Goal: Submit feedback/report problem: Submit feedback/report problem

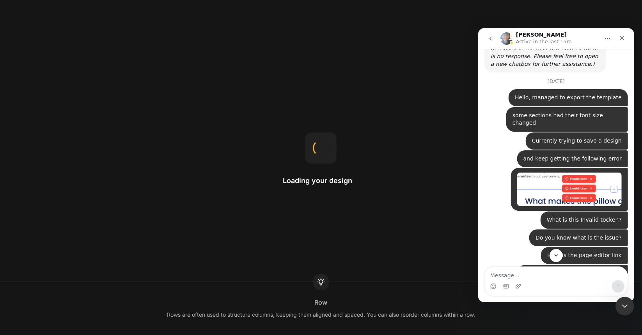
scroll to position [7071, 0]
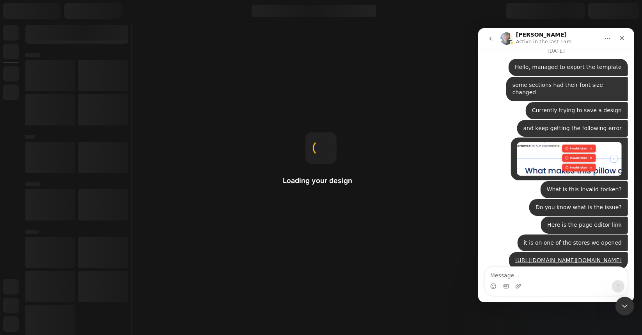
drag, startPoint x: 967, startPoint y: 45, endPoint x: 539, endPoint y: 292, distance: 494.2
click at [539, 292] on div "Intercom messenger" at bounding box center [555, 281] width 143 height 29
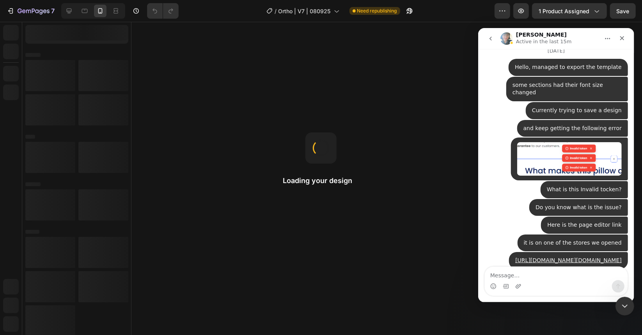
scroll to position [0, 0]
click at [534, 273] on textarea "Message…" at bounding box center [555, 273] width 143 height 13
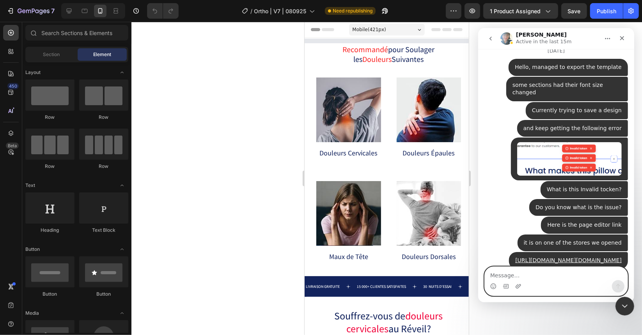
click at [531, 276] on textarea "Message…" at bounding box center [555, 273] width 143 height 13
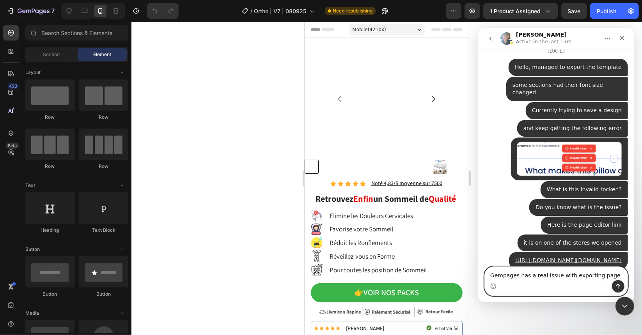
type textarea "Gempages has a real issue with exporting pages"
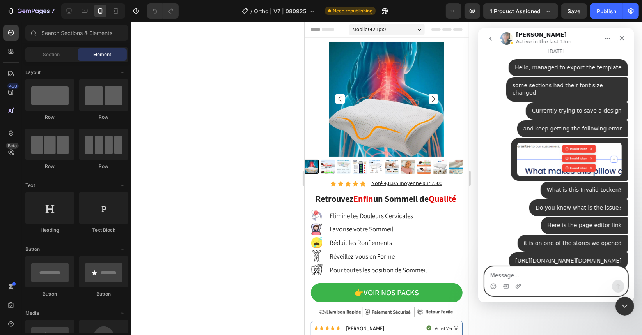
scroll to position [7089, 0]
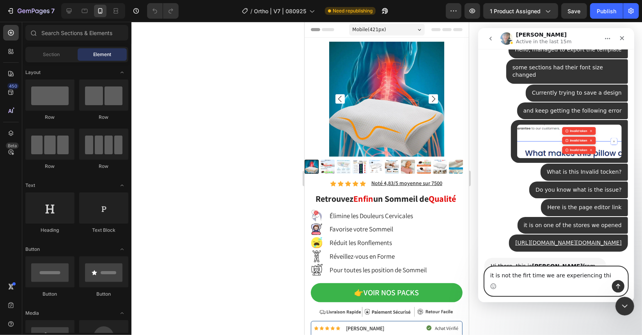
type textarea "it is not the firt time we are experiencing this"
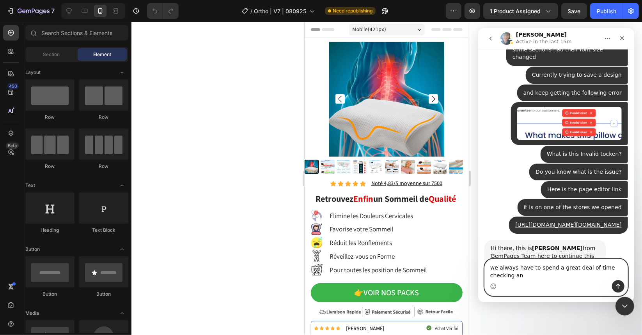
scroll to position [7115, 0]
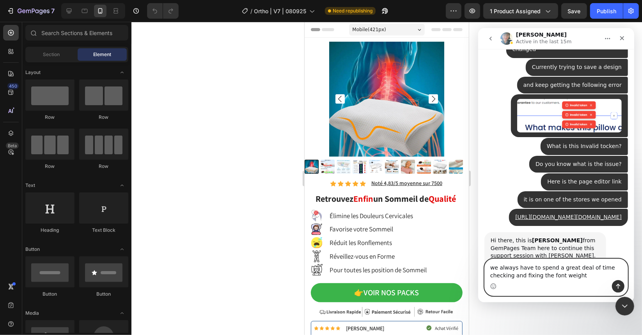
type textarea "we always have to spend a great deal of time checking and fixing the font weigh…"
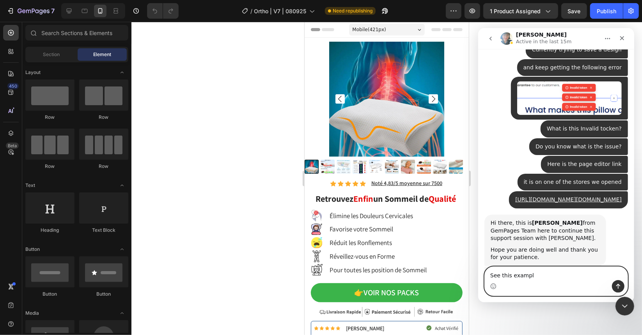
type textarea "See this example"
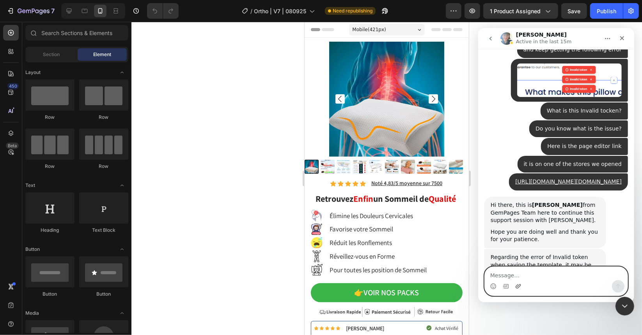
click at [517, 283] on icon "Upload attachment" at bounding box center [518, 286] width 6 height 6
click at [570, 275] on textarea "Message…" at bounding box center [555, 273] width 143 height 13
paste textarea "https://builder.gempages.net/editor/581568806988546707/581635825222026227?type=…"
type textarea "https://builder.gempages.net/editor/581568806988546707/581635825222026227?type=…"
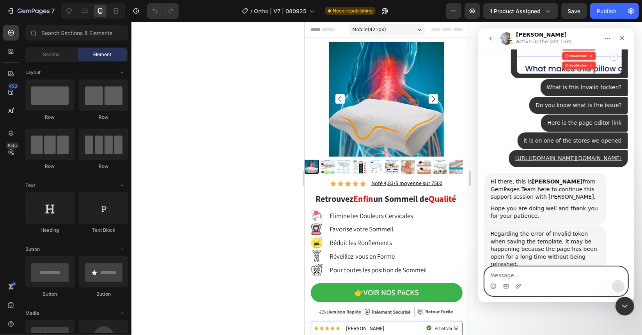
scroll to position [7199, 0]
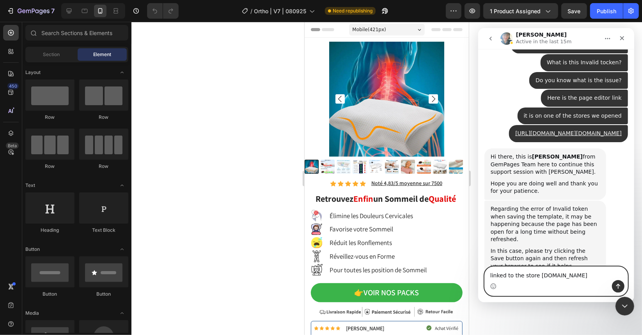
type textarea "linked to the store sleepcozi.com"
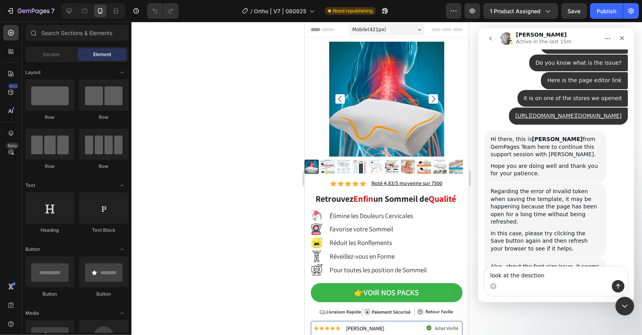
drag, startPoint x: 562, startPoint y: 283, endPoint x: 550, endPoint y: 280, distance: 12.9
click at [550, 280] on div "look at the desction look at the desction" at bounding box center [555, 281] width 143 height 29
drag, startPoint x: 544, startPoint y: 276, endPoint x: 543, endPoint y: 250, distance: 26.5
click at [517, 274] on textarea "look at the desction" at bounding box center [555, 273] width 143 height 13
type textarea "look at the section 4"
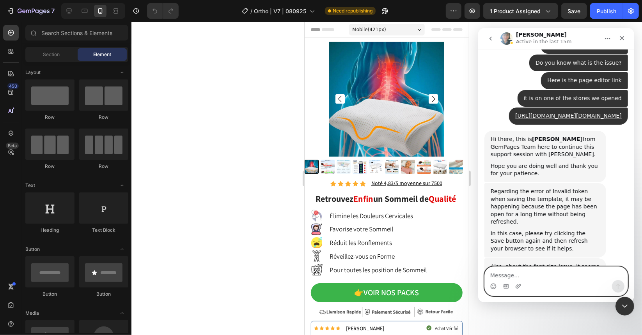
scroll to position [7234, 0]
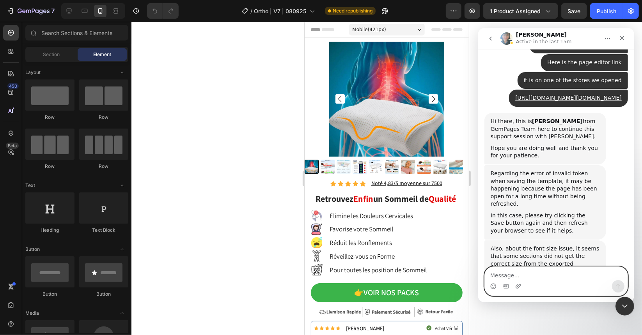
click at [520, 268] on textarea "Message…" at bounding box center [555, 273] width 143 height 13
type textarea "on desktop"
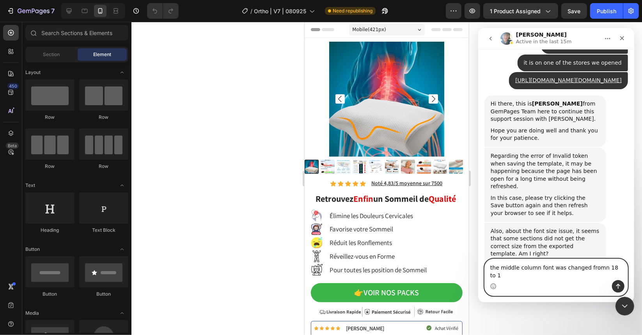
type textarea "the middle column font was changed fromn 18 to 16"
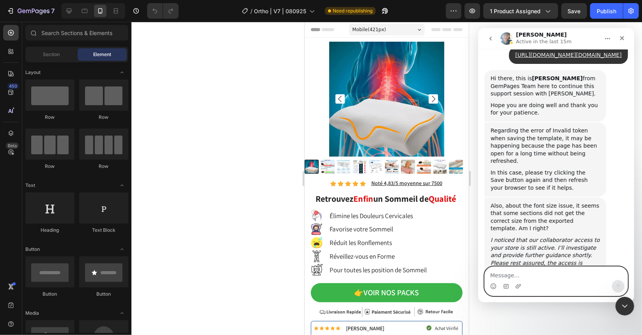
scroll to position [7278, 0]
click at [524, 270] on textarea "Message…" at bounding box center [555, 273] width 143 height 13
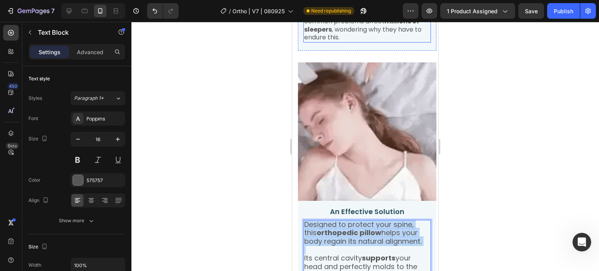
scroll to position [601, 0]
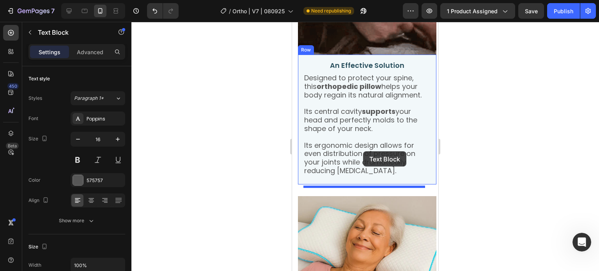
scroll to position [954, 0]
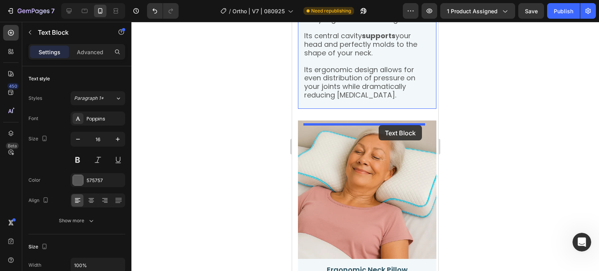
drag, startPoint x: 309, startPoint y: 44, endPoint x: 379, endPoint y: 125, distance: 106.4
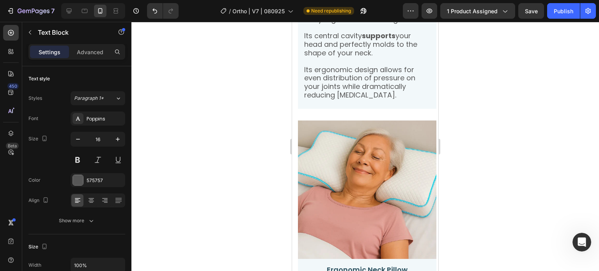
scroll to position [849, 0]
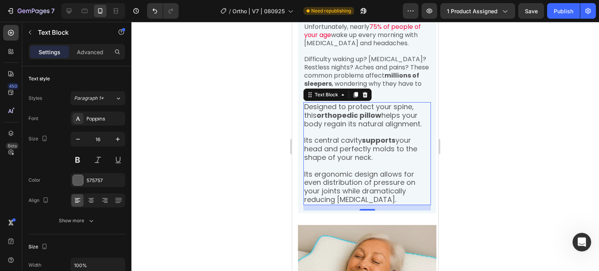
click at [315, 129] on span "Designed to protect your spine, this orthopedic pillow helps your body regain i…" at bounding box center [362, 115] width 117 height 27
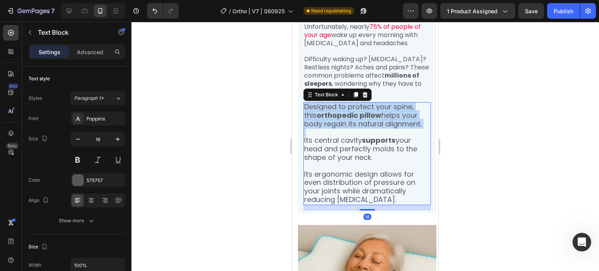
click at [315, 129] on span "Designed to protect your spine, this orthopedic pillow helps your body regain i…" at bounding box center [362, 115] width 117 height 27
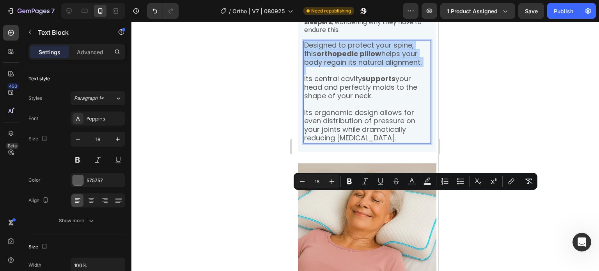
scroll to position [966, 0]
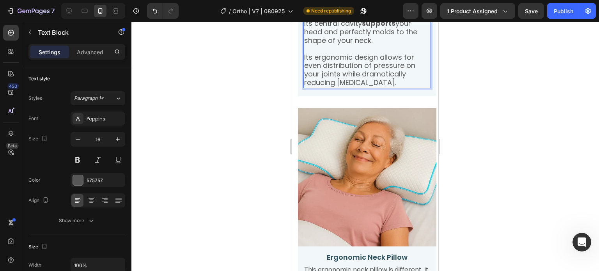
click at [364, 87] on span "Its ergonomic design allows for even distribution of pressure on your joints wh…" at bounding box center [359, 69] width 111 height 35
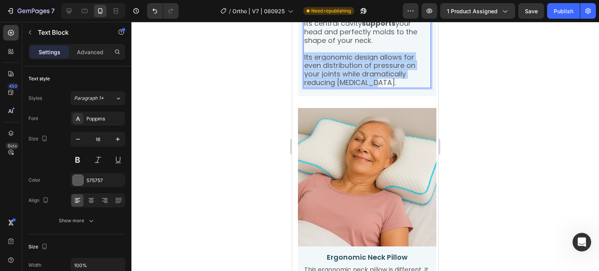
click at [364, 87] on span "Its ergonomic design allows for even distribution of pressure on your joints wh…" at bounding box center [359, 69] width 111 height 35
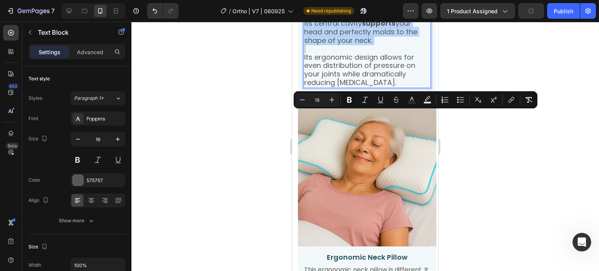
copy div "Designed to protect your spine, this orthopedic pillow helps your body regain i…"
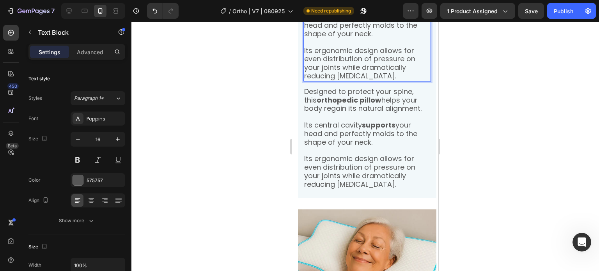
drag, startPoint x: 381, startPoint y: 101, endPoint x: 511, endPoint y: 48, distance: 140.1
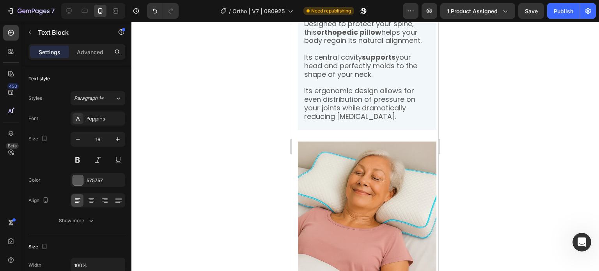
scroll to position [1044, 0]
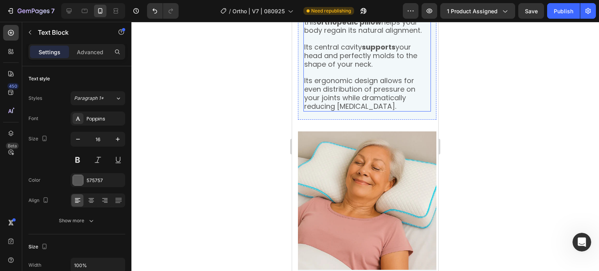
click at [313, 35] on span "Designed to protect your spine, this orthopedic pillow helps your body regain i…" at bounding box center [362, 22] width 117 height 27
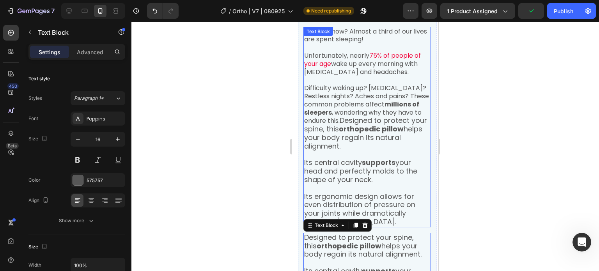
scroll to position [810, 0]
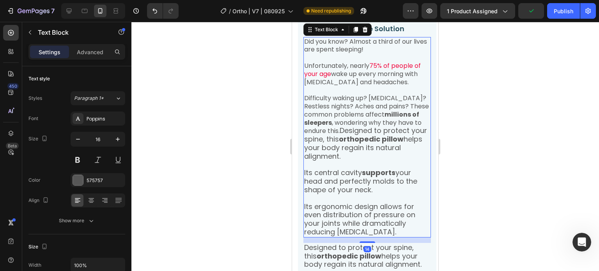
click at [310, 54] on p "Did you know? Almost a third of our lives are spent sleeping!" at bounding box center [367, 46] width 126 height 16
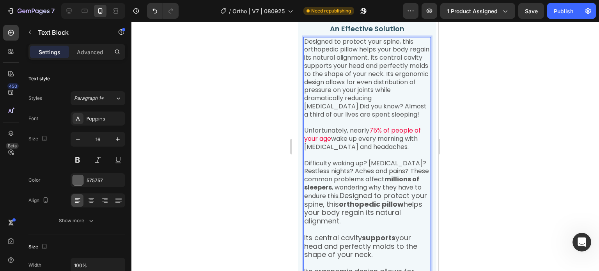
click at [394, 119] on p "Designed to protect your spine, this orthopedic pillow helps your body regain i…" at bounding box center [367, 78] width 126 height 81
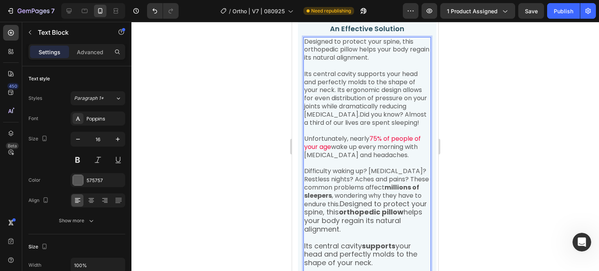
click at [339, 127] on p "Its central cavity supports your head and perfectly molds to the shape of your …" at bounding box center [367, 98] width 126 height 57
click at [338, 127] on p "Its central cavity supports your head and perfectly molds to the shape of your …" at bounding box center [367, 98] width 126 height 57
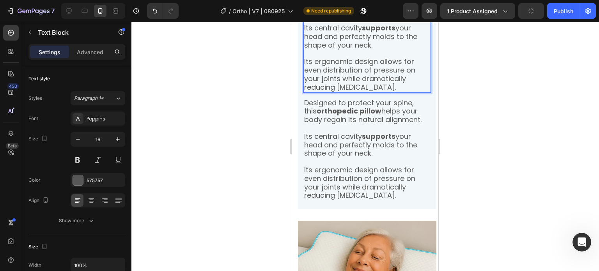
scroll to position [927, 0]
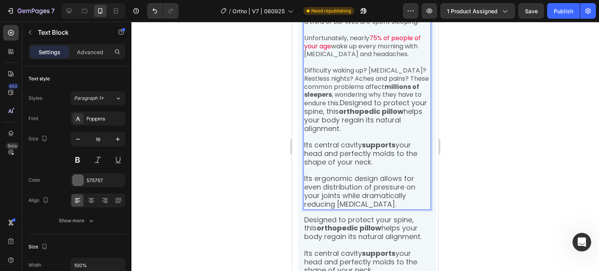
click at [370, 26] on p "Its ergonomic design allows for even distribution of pressure on your joints wh…" at bounding box center [367, 6] width 126 height 41
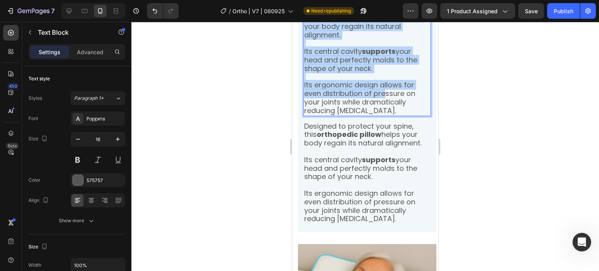
scroll to position [1044, 0]
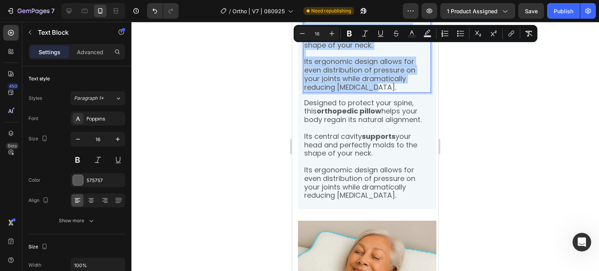
drag, startPoint x: 320, startPoint y: 141, endPoint x: 402, endPoint y: 218, distance: 112.3
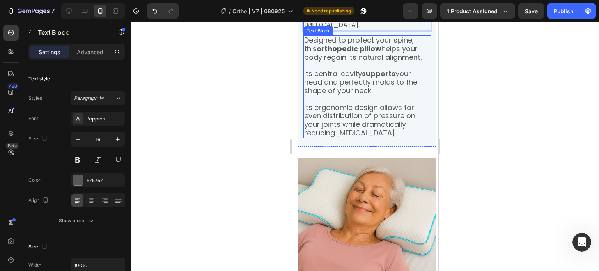
scroll to position [995, 0]
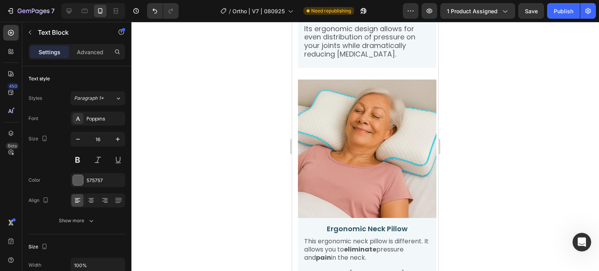
click at [203, 129] on div at bounding box center [364, 146] width 467 height 249
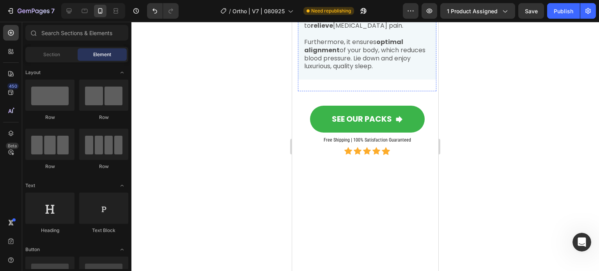
scroll to position [1034, 0]
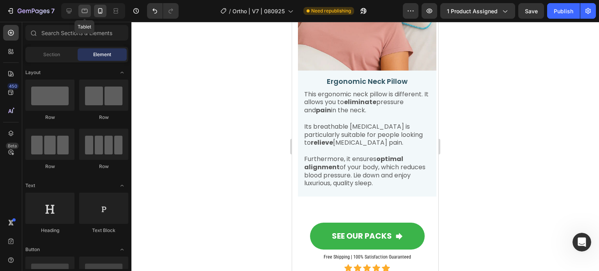
click at [86, 11] on icon at bounding box center [85, 11] width 8 height 8
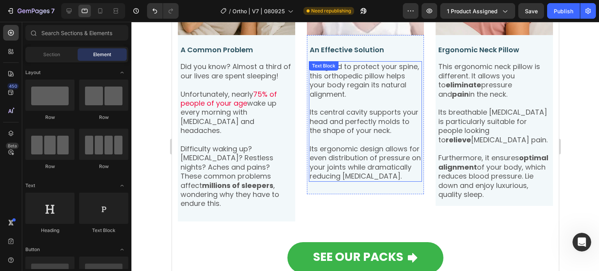
scroll to position [685, 0]
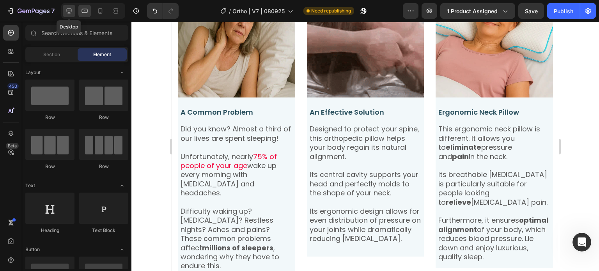
click at [69, 11] on icon at bounding box center [69, 11] width 8 height 8
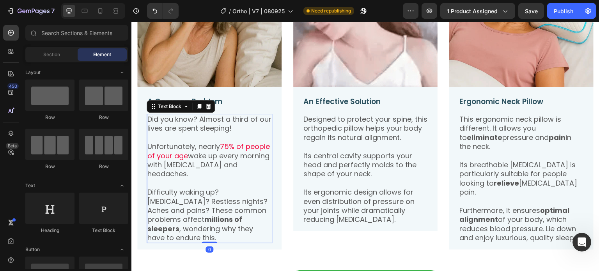
click at [244, 150] on p "Unfortunately, nearly 75% of people of your age wake up every morning with [MED…" at bounding box center [209, 160] width 124 height 37
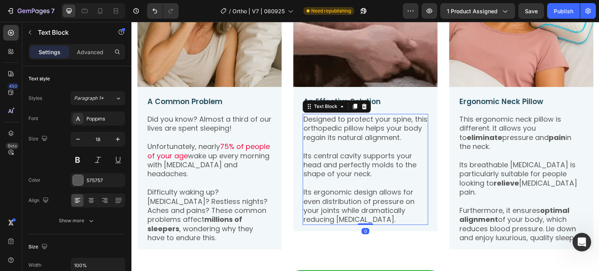
click at [330, 151] on p "Its central cavity supports your head and perfectly molds to the shape of your …" at bounding box center [365, 164] width 124 height 27
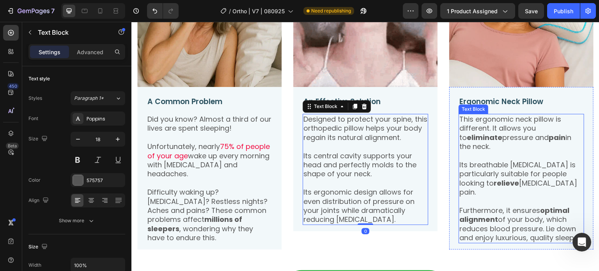
click at [560, 151] on p at bounding box center [521, 155] width 124 height 9
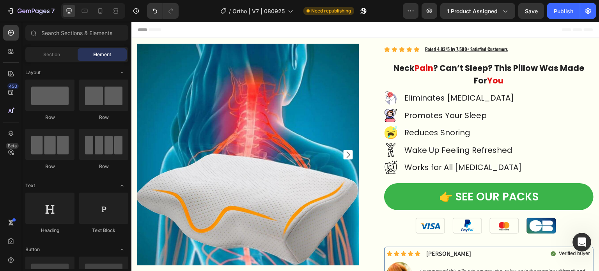
drag, startPoint x: 596, startPoint y: 67, endPoint x: 729, endPoint y: 39, distance: 136.5
click at [175, 32] on div "Header" at bounding box center [365, 30] width 455 height 16
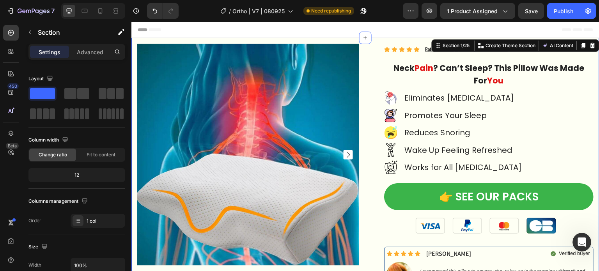
click at [139, 39] on div "Product Images Icon Icon Icon Icon Icon Icon List Hoz Rated 4.83/5 by 7,500+ Sa…" at bounding box center [365, 185] width 468 height 294
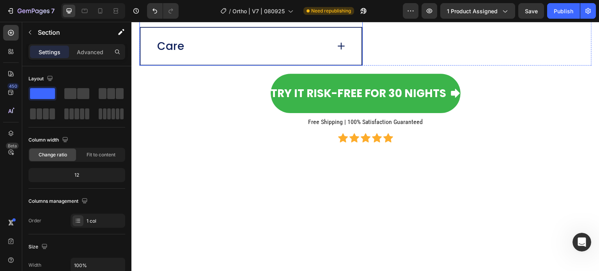
scroll to position [1560, 0]
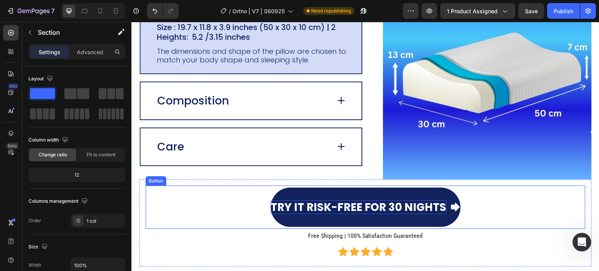
click at [297, 209] on p "Try it Risk-Free for 30 Nights" at bounding box center [359, 207] width 176 height 14
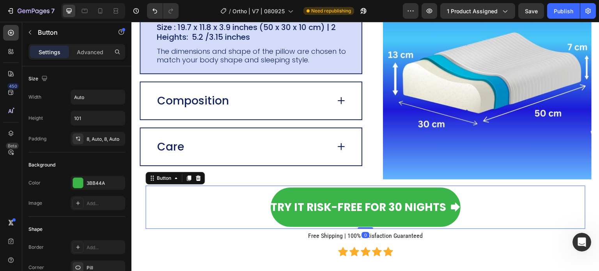
click at [267, 209] on div "Try it Risk-Free for 30 Nights Button 0" at bounding box center [365, 207] width 440 height 43
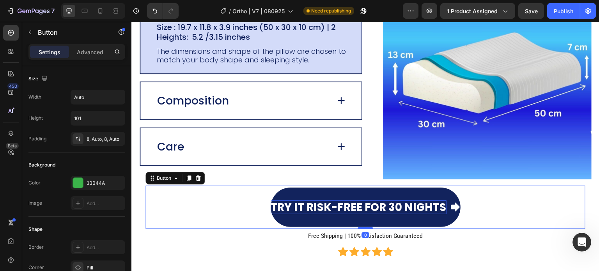
click at [275, 207] on p "Try it Risk-Free for 30 Nights" at bounding box center [359, 207] width 176 height 14
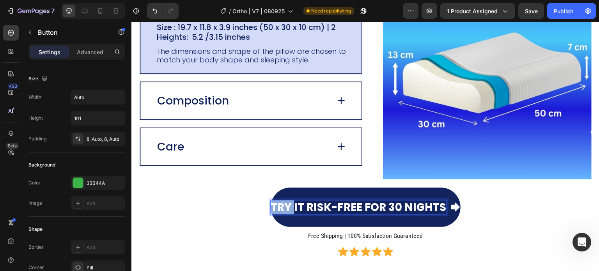
click at [275, 207] on p "Try it Risk-Free for 30 Nights" at bounding box center [359, 207] width 176 height 14
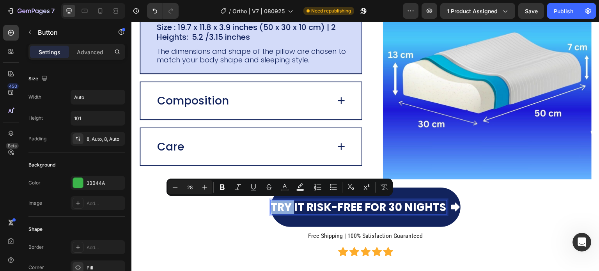
click at [271, 206] on p "Try it Risk-Free for 30 Nights" at bounding box center [359, 207] width 176 height 14
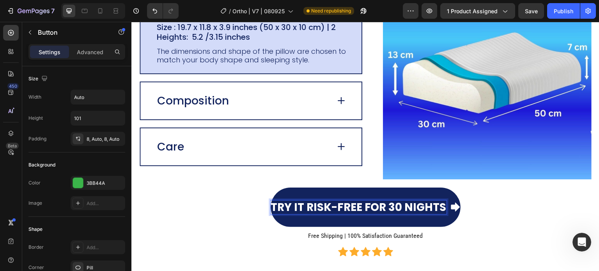
click at [181, 211] on div "Try it Risk-Free for 30 Nights Button 0" at bounding box center [365, 207] width 440 height 43
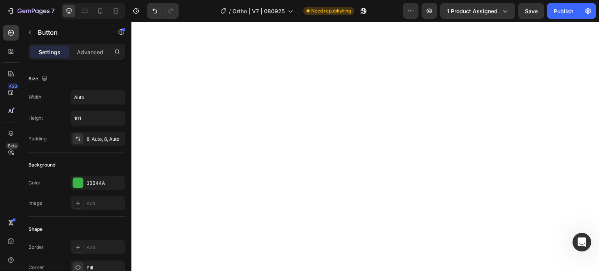
scroll to position [2417, 0]
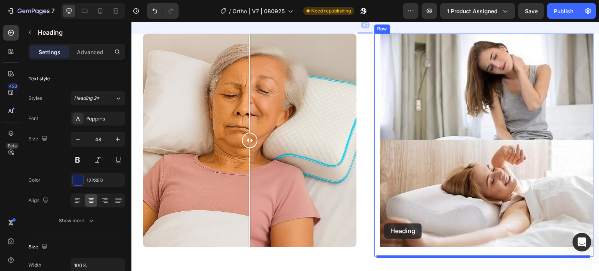
scroll to position [2651, 0]
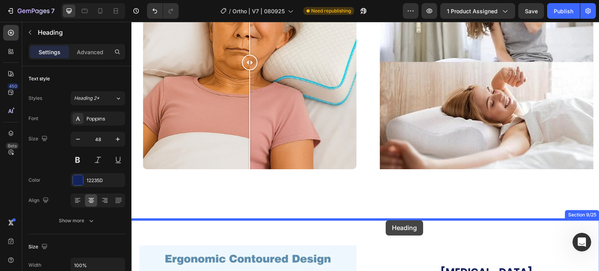
drag, startPoint x: 151, startPoint y: 142, endPoint x: 386, endPoint y: 221, distance: 247.6
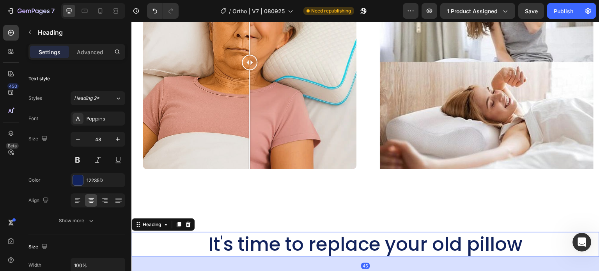
scroll to position [2804, 0]
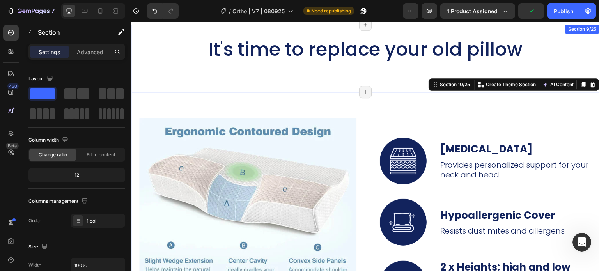
scroll to position [2726, 0]
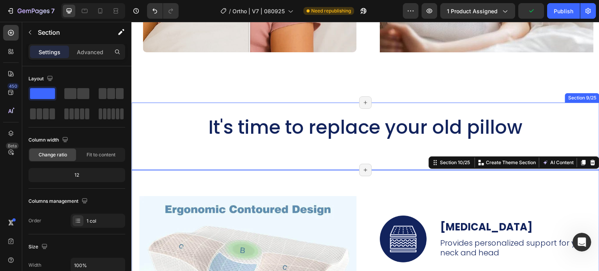
click at [186, 113] on div "It's time to replace your old pillow Heading Section 9/25 Page has reached Shop…" at bounding box center [365, 136] width 468 height 67
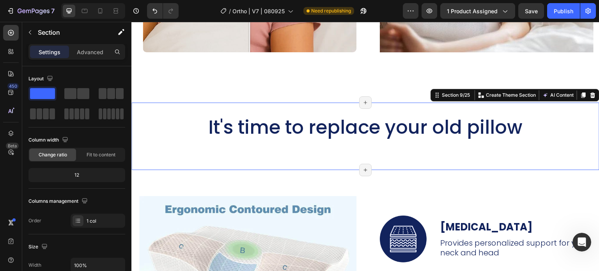
click at [543, 159] on div "It's time to replace your old pillow Heading Section 9/25 You can create reusab…" at bounding box center [365, 136] width 468 height 67
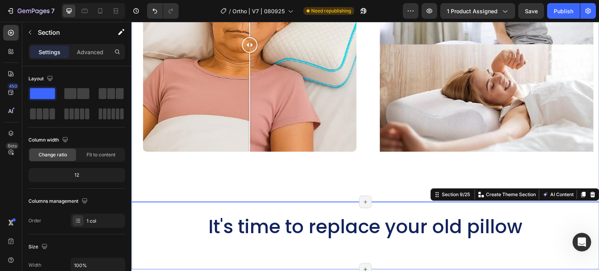
scroll to position [2687, 0]
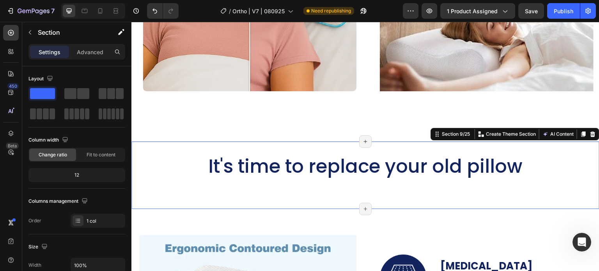
click at [266, 148] on div "It's time to replace your old pillow Heading Section 9/25 You can create reusab…" at bounding box center [365, 175] width 468 height 67
click at [590, 136] on div at bounding box center [592, 133] width 9 height 9
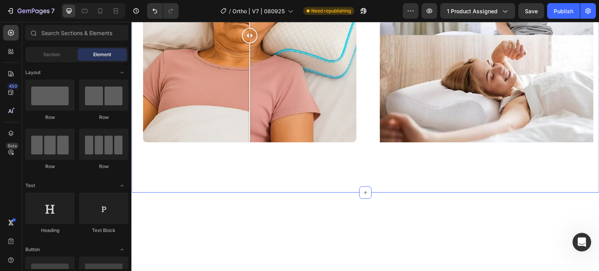
scroll to position [2414, 0]
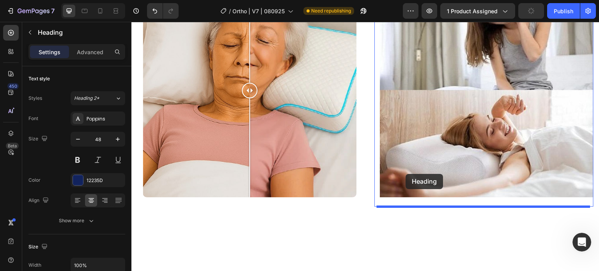
scroll to position [2765, 0]
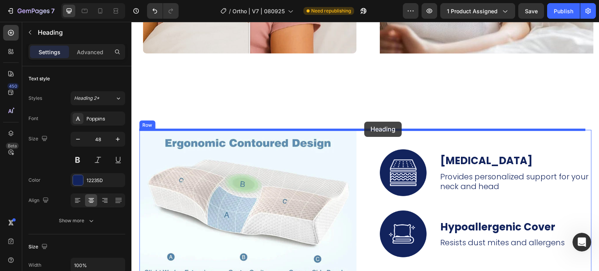
drag, startPoint x: 150, startPoint y: 143, endPoint x: 364, endPoint y: 122, distance: 214.7
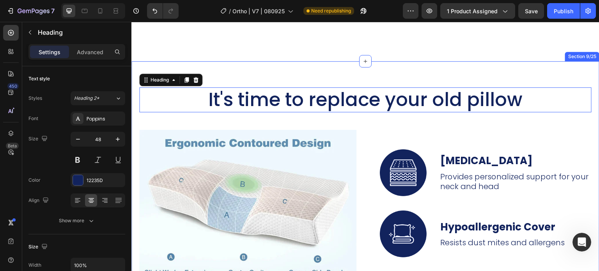
scroll to position [2722, 0]
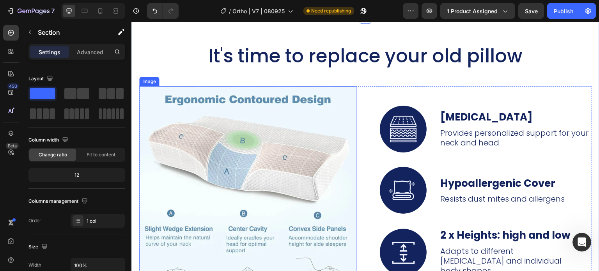
scroll to position [2839, 0]
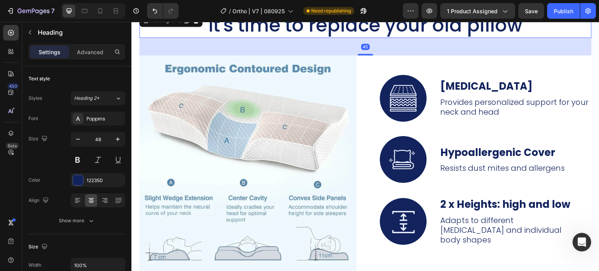
click at [304, 36] on h2 "It's time to replace your old pillow" at bounding box center [365, 25] width 452 height 25
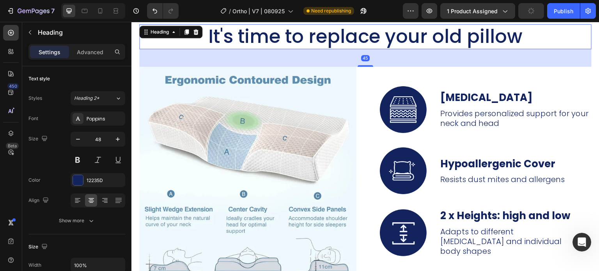
scroll to position [2722, 0]
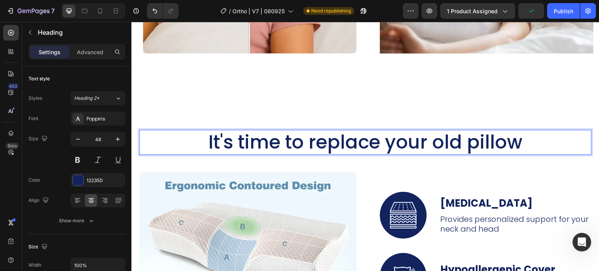
click at [298, 136] on h2 "It's time to replace your old pillow" at bounding box center [365, 142] width 452 height 25
click at [298, 137] on p "It's time to replace your old pillow" at bounding box center [365, 142] width 451 height 23
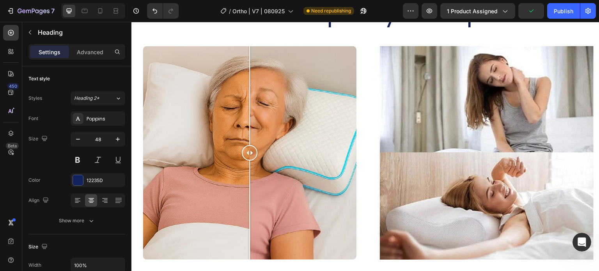
type input "16"
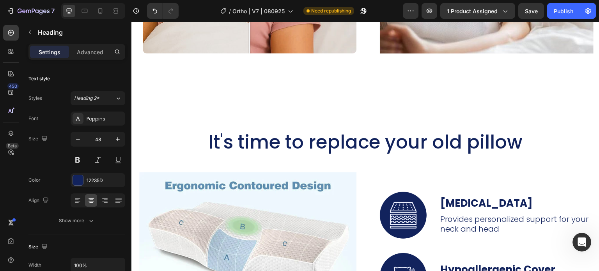
click at [296, 143] on h2 "It's time to replace your old pillow" at bounding box center [365, 142] width 452 height 25
click at [296, 144] on p "It's time to replace your old pillow" at bounding box center [365, 142] width 451 height 23
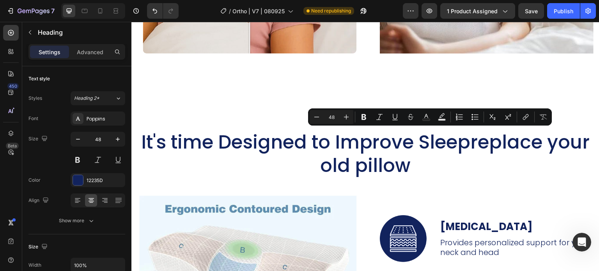
drag, startPoint x: 424, startPoint y: 167, endPoint x: 494, endPoint y: 147, distance: 73.0
click at [494, 147] on p "It's time Designed to Improve Sleepreplace your old pillow" at bounding box center [365, 154] width 451 height 47
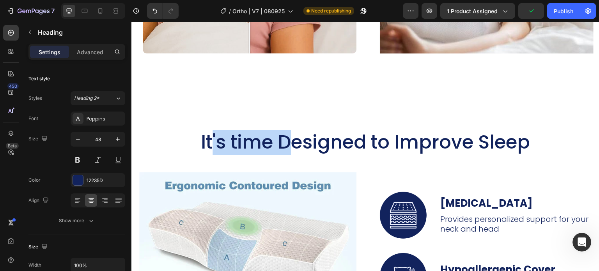
drag, startPoint x: 281, startPoint y: 140, endPoint x: 204, endPoint y: 140, distance: 76.8
click at [203, 140] on p "It's time Designed to Improve Sleep" at bounding box center [365, 142] width 451 height 23
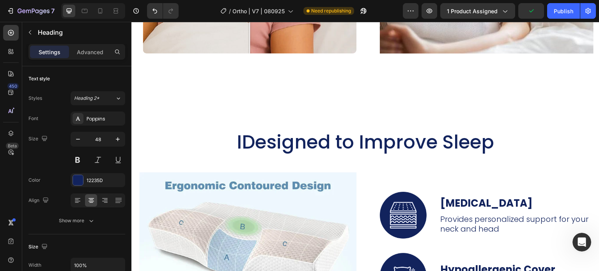
click at [314, 139] on p "IDesigned to Improve Sleep" at bounding box center [365, 142] width 451 height 23
click at [231, 145] on p "IDesigned to Improve Sleep" at bounding box center [365, 142] width 451 height 23
click at [236, 145] on p "IDesigned to Improve Sleep" at bounding box center [365, 142] width 451 height 23
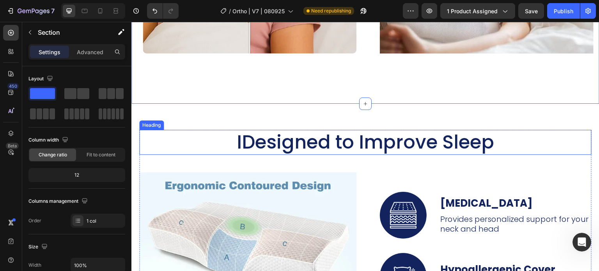
click at [243, 141] on p "IDesigned to Improve Sleep" at bounding box center [365, 142] width 451 height 23
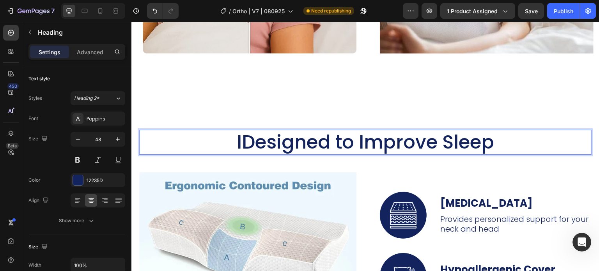
click at [240, 142] on p "IDesigned to Improve Sleep" at bounding box center [365, 142] width 451 height 23
click at [439, 141] on p "Designed to Improve Sleep" at bounding box center [365, 142] width 451 height 23
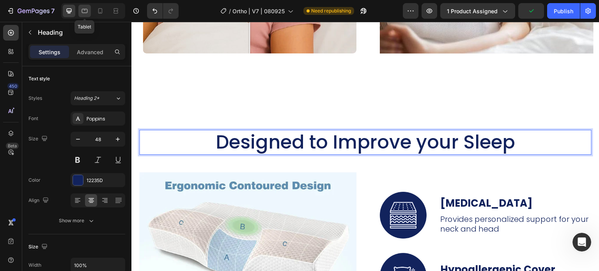
click at [87, 14] on icon at bounding box center [85, 11] width 8 height 8
type input "36"
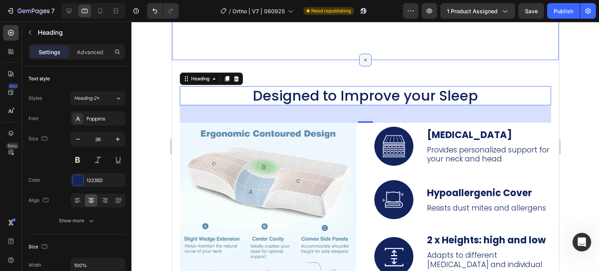
scroll to position [2759, 0]
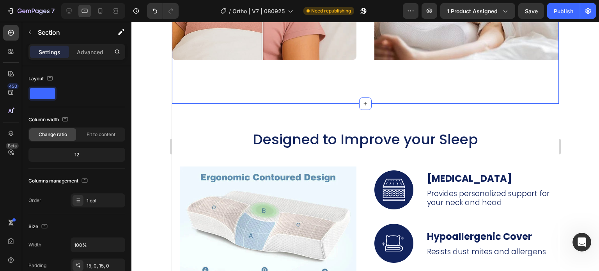
click at [100, 53] on p "Advanced" at bounding box center [90, 52] width 27 height 8
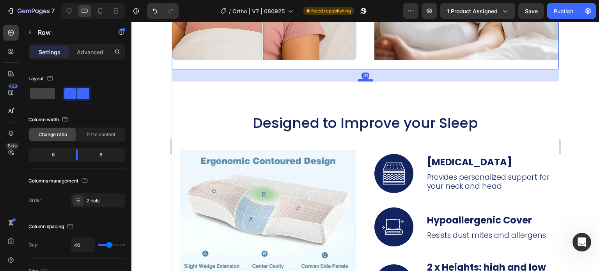
drag, startPoint x: 364, startPoint y: 93, endPoint x: 365, endPoint y: 77, distance: 16.4
click at [365, 79] on div at bounding box center [365, 80] width 16 height 2
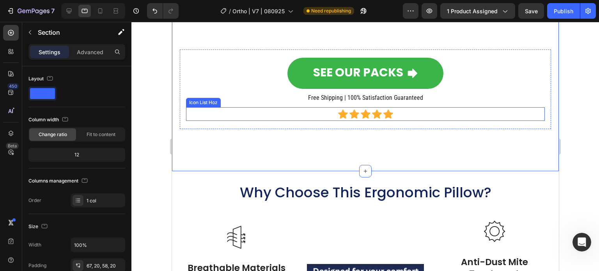
scroll to position [3071, 0]
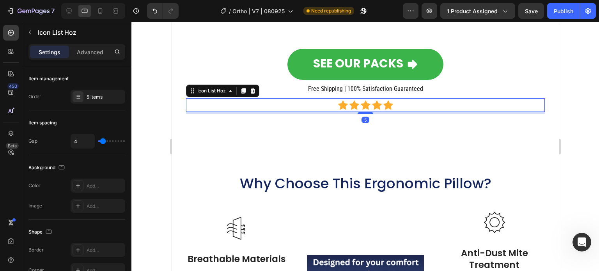
click at [218, 106] on div "Icon Icon Icon Icon Icon" at bounding box center [365, 105] width 359 height 10
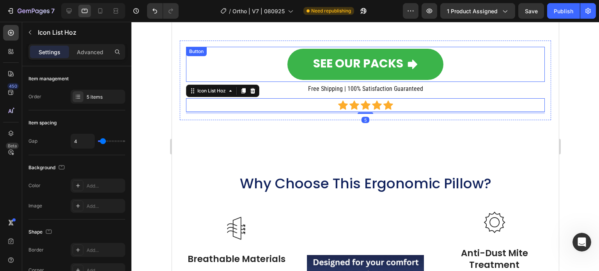
click at [222, 58] on div "SEE OUR PACKS Button" at bounding box center [365, 64] width 359 height 35
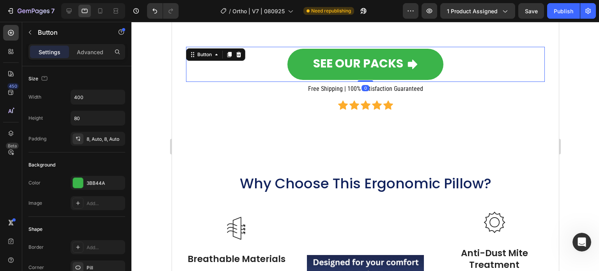
click at [208, 93] on div "SEE OUR PACKS Button 0 Free Shipping | 100% Satisfaction Guaranteed Heading Ico…" at bounding box center [365, 80] width 359 height 67
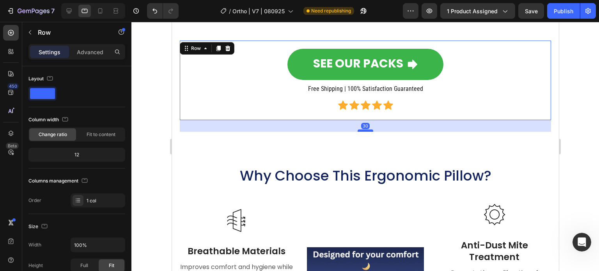
drag, startPoint x: 364, startPoint y: 135, endPoint x: 363, endPoint y: 127, distance: 7.8
click at [363, 129] on div at bounding box center [365, 130] width 16 height 2
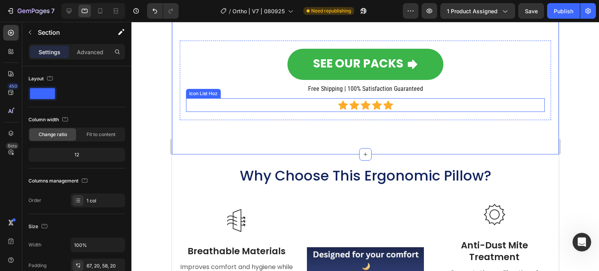
click at [224, 89] on div "SEE OUR PACKS Button Free Shipping | 100% Satisfaction Guaranteed Heading Icon …" at bounding box center [365, 80] width 359 height 67
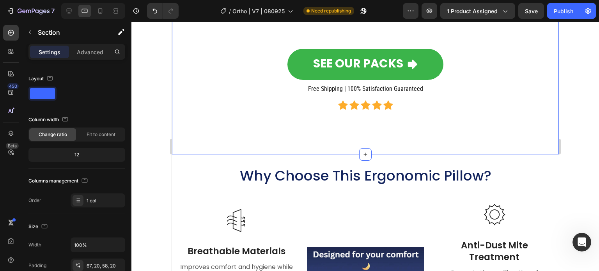
click at [106, 267] on div "67, 20, 58, 20" at bounding box center [98, 265] width 23 height 7
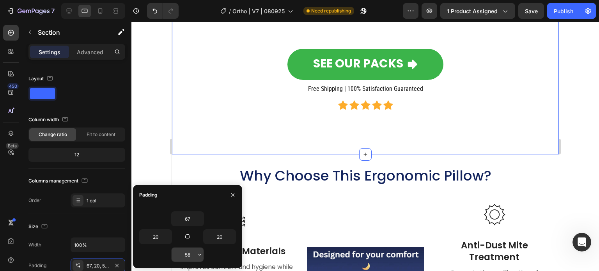
click at [189, 253] on input "58" at bounding box center [188, 255] width 32 height 14
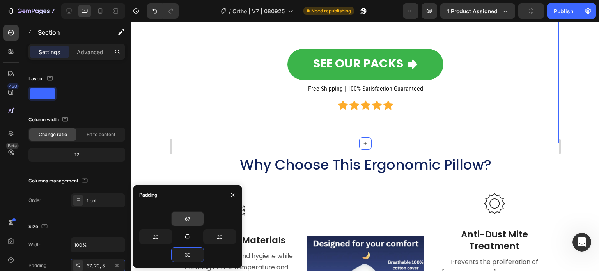
type input "30"
click at [194, 219] on input "67" at bounding box center [188, 219] width 32 height 14
type input "30"
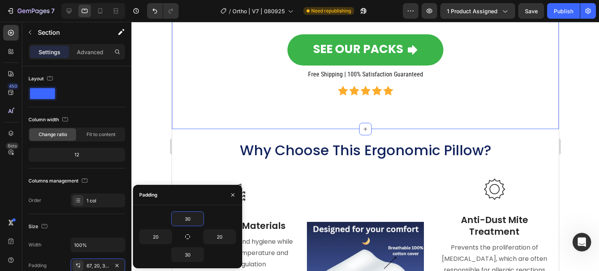
click at [154, 118] on div at bounding box center [364, 146] width 467 height 249
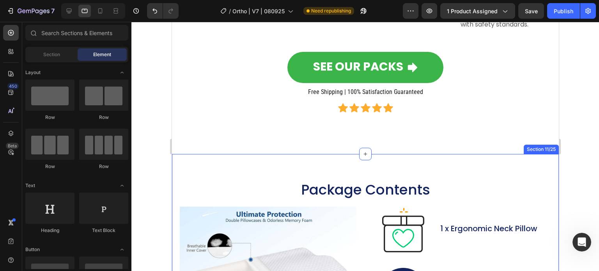
scroll to position [3422, 0]
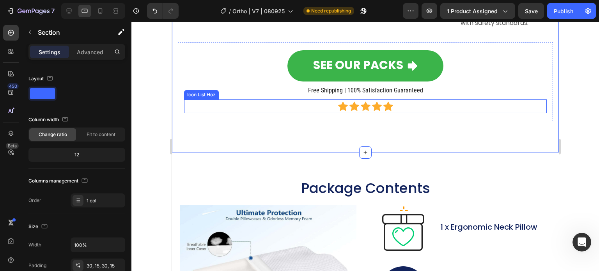
click at [445, 107] on div "Icon Icon Icon Icon Icon" at bounding box center [365, 106] width 363 height 10
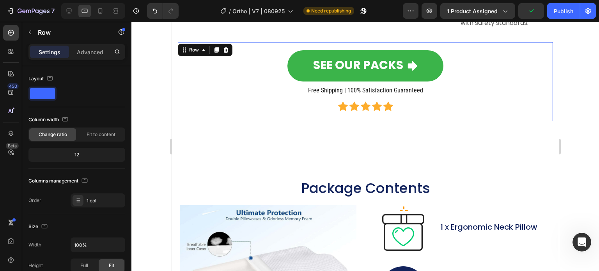
click at [251, 47] on div "SEE OUR PACKS Button Free Shipping | 100% Satisfaction Guaranteed Heading Icon …" at bounding box center [364, 82] width 375 height 80
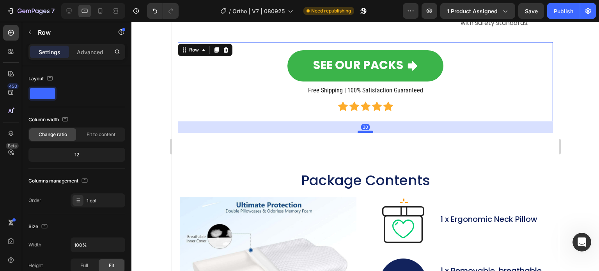
drag, startPoint x: 363, startPoint y: 139, endPoint x: 365, endPoint y: 131, distance: 8.0
click at [365, 131] on div at bounding box center [365, 132] width 16 height 2
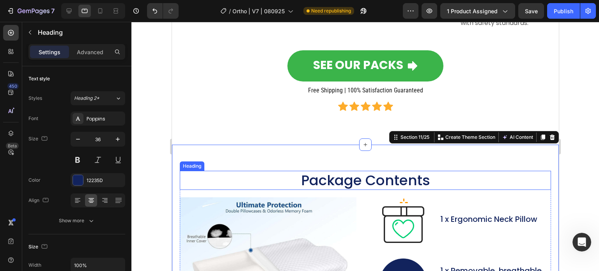
click at [263, 177] on h2 "Package Contents" at bounding box center [364, 180] width 371 height 19
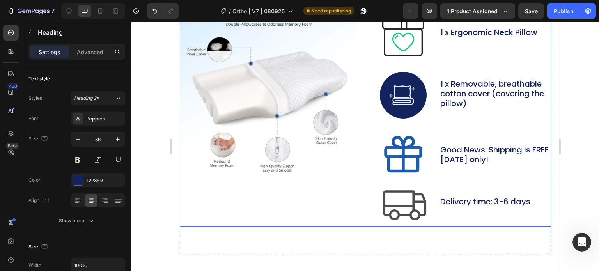
scroll to position [3656, 0]
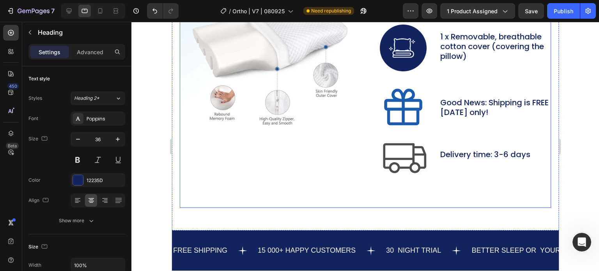
click at [316, 190] on div "Package Contents Heading 19 Image Image 1 x Ergonomic Neck Pillow Text Block Ro…" at bounding box center [364, 72] width 371 height 271
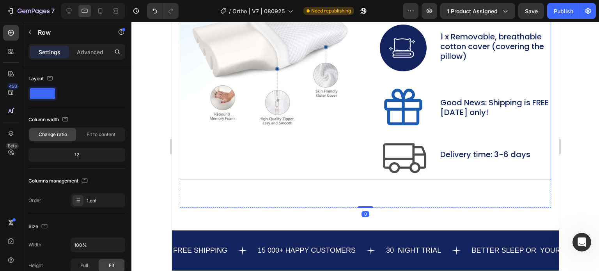
click at [329, 170] on div "Image" at bounding box center [267, 71] width 177 height 216
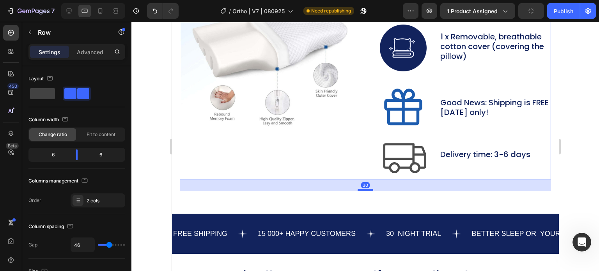
drag, startPoint x: 364, startPoint y: 206, endPoint x: 364, endPoint y: 189, distance: 16.8
click at [364, 189] on div at bounding box center [365, 190] width 16 height 2
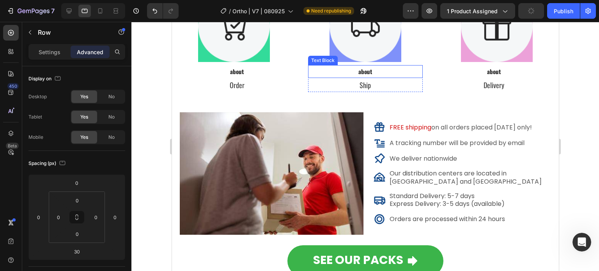
scroll to position [4630, 0]
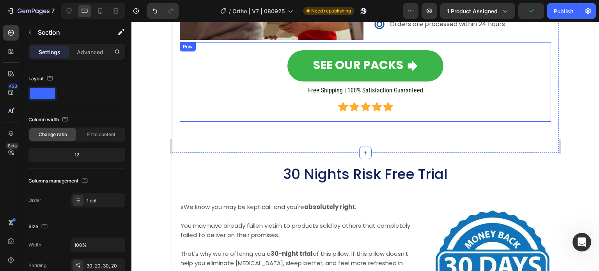
click at [266, 86] on div "SEE OUR PACKS Button Free Shipping | 100% Satisfaction Guaranteed Heading Icon …" at bounding box center [365, 81] width 359 height 67
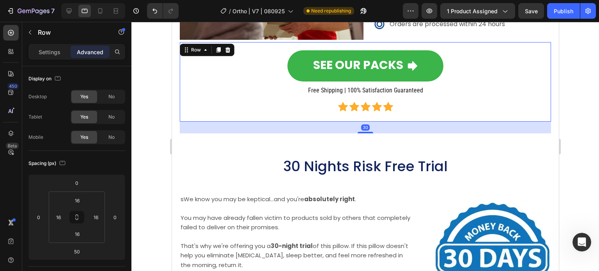
drag, startPoint x: 365, startPoint y: 138, endPoint x: 365, endPoint y: 131, distance: 7.8
click at [365, 122] on div "30" at bounding box center [364, 122] width 371 height 0
type input "30"
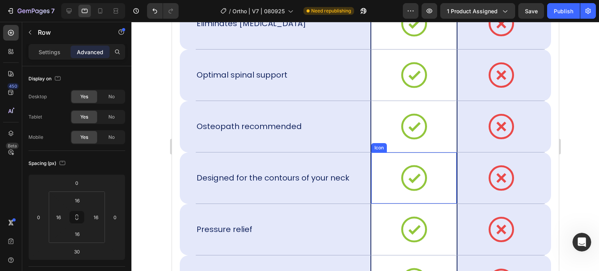
scroll to position [5254, 0]
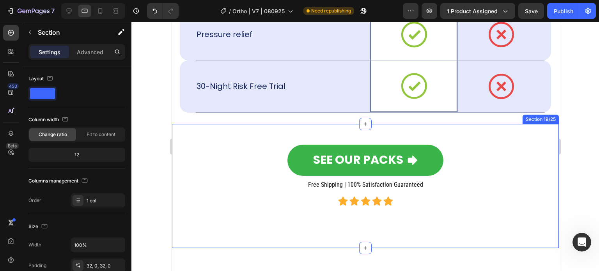
click at [329, 174] on div "SEE OUR PACKS Button Free Shipping | 100% Satisfaction Guaranteed Heading Icon …" at bounding box center [365, 186] width 387 height 124
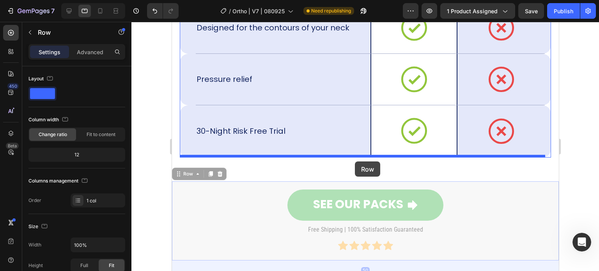
drag, startPoint x: 317, startPoint y: 185, endPoint x: 354, endPoint y: 161, distance: 44.5
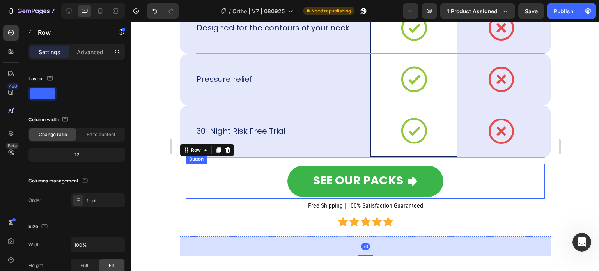
click at [218, 182] on div "SEE OUR PACKS Button" at bounding box center [365, 181] width 359 height 35
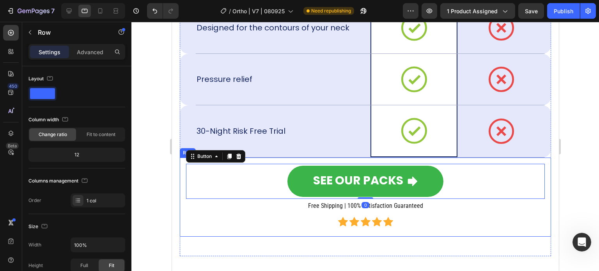
click at [200, 204] on div "SEE OUR PACKS Button 0 Free Shipping | 100% Satisfaction Guaranteed Heading Ico…" at bounding box center [365, 197] width 359 height 67
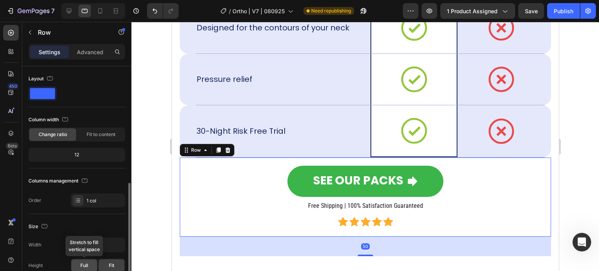
scroll to position [117, 0]
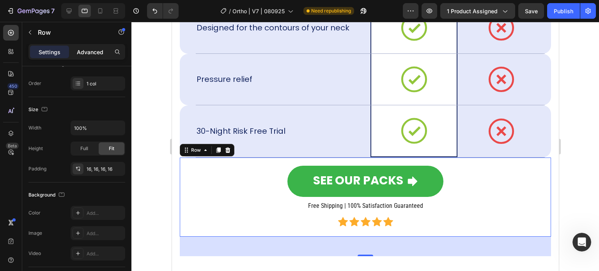
click at [88, 54] on p "Advanced" at bounding box center [90, 52] width 27 height 8
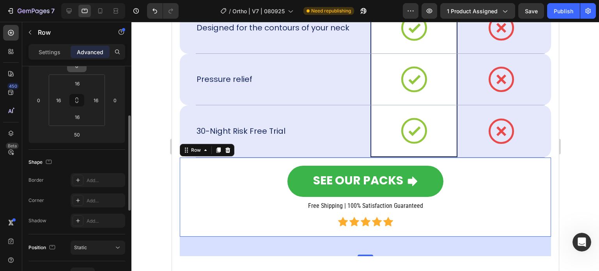
scroll to position [78, 0]
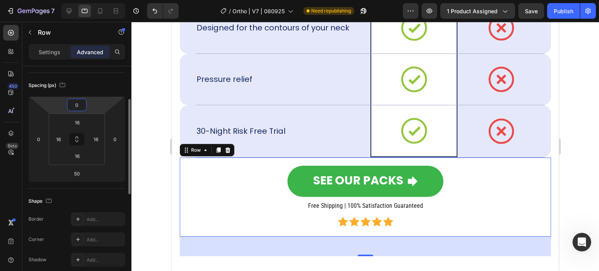
click at [76, 103] on input "0" at bounding box center [77, 105] width 16 height 12
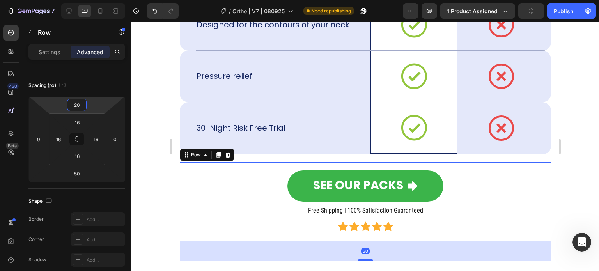
scroll to position [5332, 0]
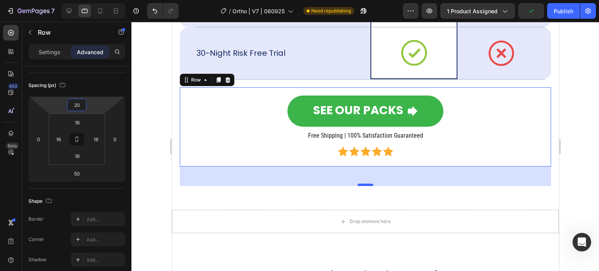
type input "20"
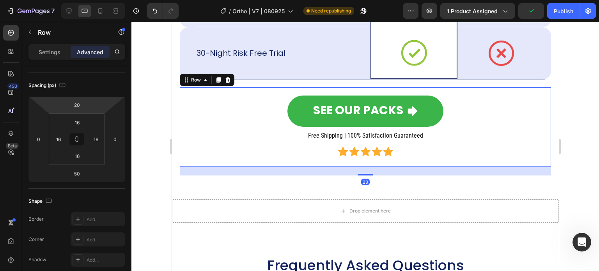
drag, startPoint x: 359, startPoint y: 182, endPoint x: 358, endPoint y: 172, distance: 10.6
click at [358, 166] on div "23" at bounding box center [364, 166] width 371 height 0
type input "23"
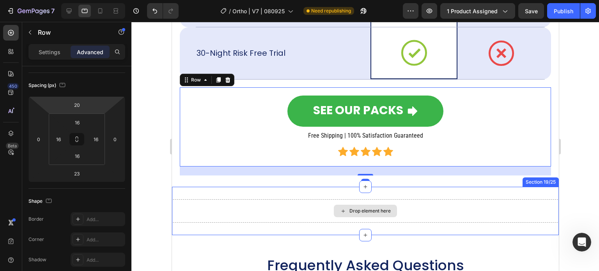
scroll to position [5410, 0]
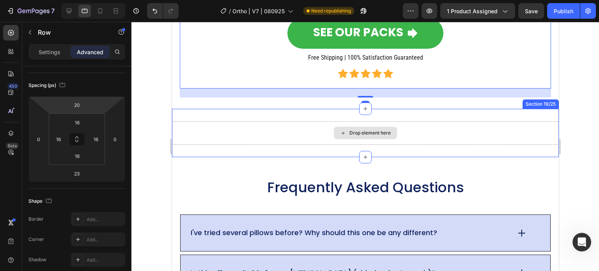
click at [253, 131] on div "Drop element here" at bounding box center [365, 132] width 387 height 23
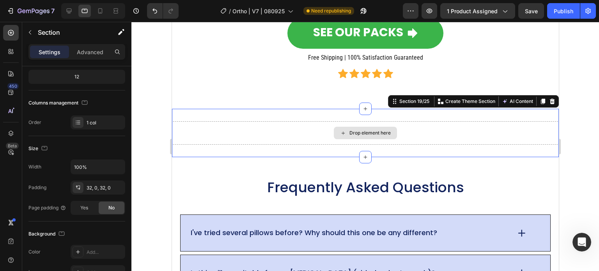
scroll to position [0, 0]
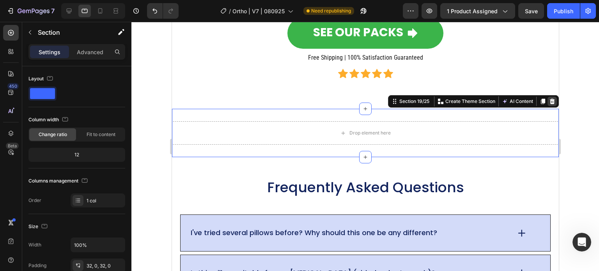
click at [549, 99] on icon at bounding box center [551, 101] width 5 height 5
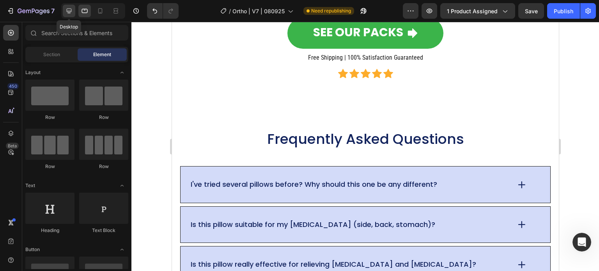
click at [67, 8] on icon at bounding box center [69, 11] width 8 height 8
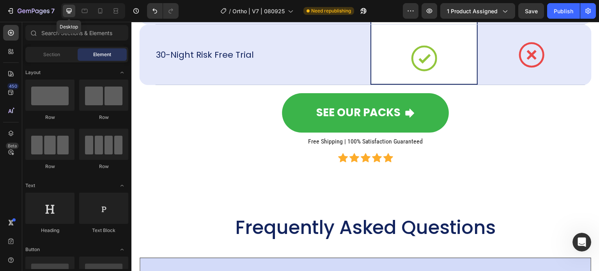
scroll to position [5392, 0]
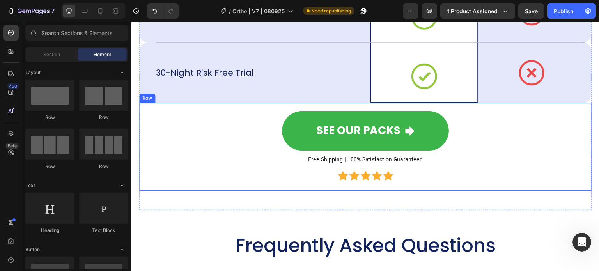
click at [222, 106] on div "SEE OUR PACKS Button Free Shipping | 100% Satisfaction Guaranteed Heading Icon …" at bounding box center [365, 147] width 452 height 88
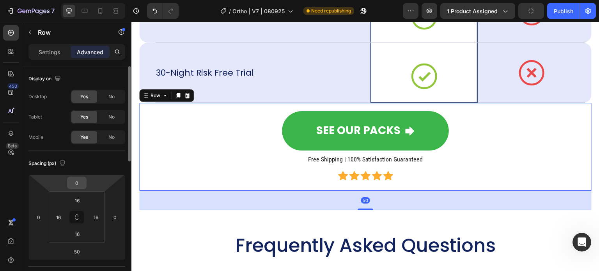
click at [78, 187] on input "0" at bounding box center [77, 183] width 16 height 12
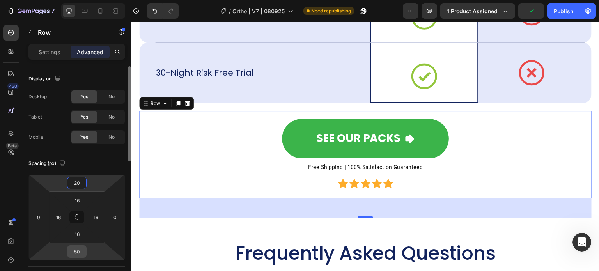
type input "20"
click at [80, 249] on input "50" at bounding box center [77, 252] width 16 height 12
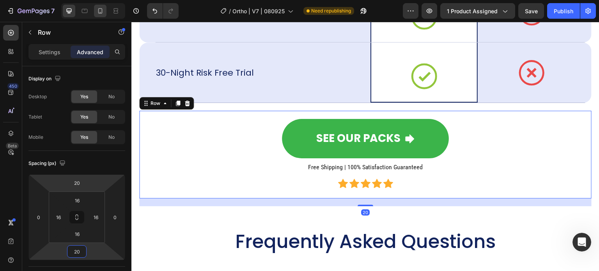
click at [101, 12] on icon at bounding box center [100, 11] width 8 height 8
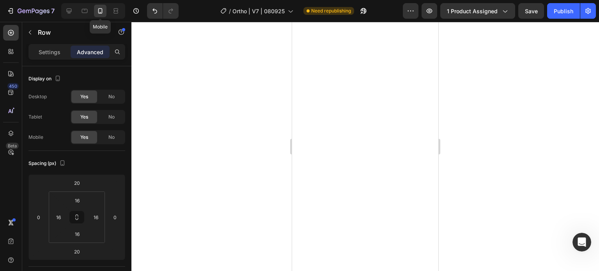
type input "23"
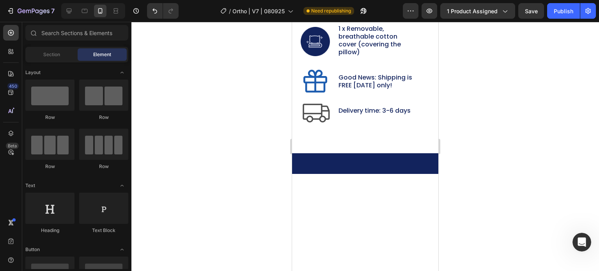
scroll to position [3054, 0]
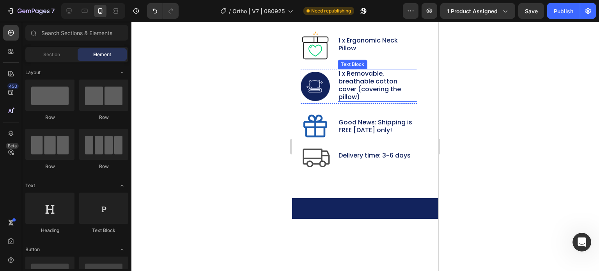
click at [382, 101] on p "1 x Removable, breathable cotton cover (covering the pillow)" at bounding box center [377, 85] width 78 height 31
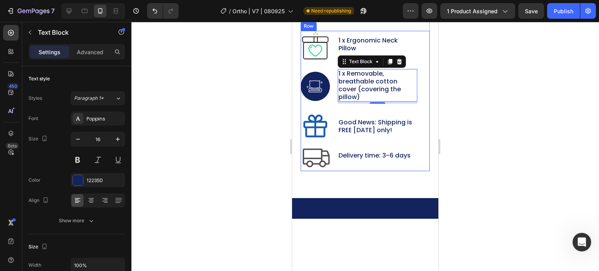
click at [416, 171] on div "Image 1 x Ergonomic Neck Pillow Text Block Row Image 1 x Removable, breathable …" at bounding box center [365, 101] width 129 height 140
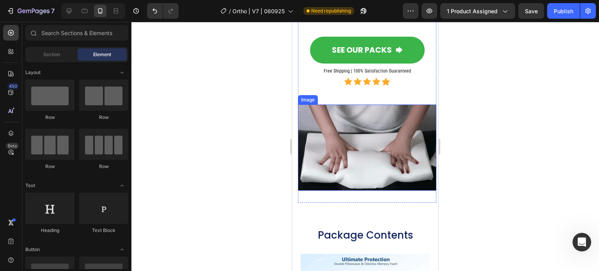
scroll to position [3269, 0]
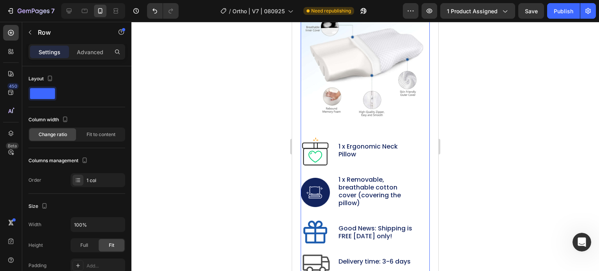
click at [416, 51] on div "Package Contents Heading Image Image 1 x Ergonomic Neck Pillow Text Block Row I…" at bounding box center [365, 130] width 129 height 338
click at [97, 51] on p "Advanced" at bounding box center [90, 52] width 27 height 8
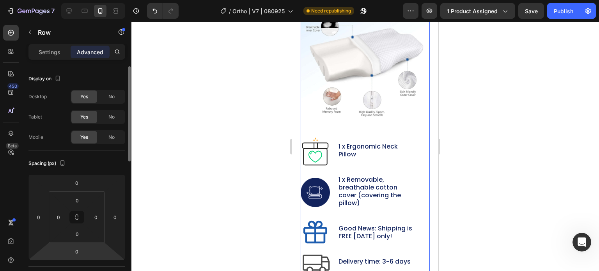
scroll to position [117, 0]
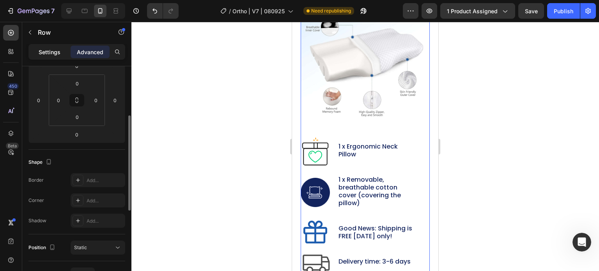
click at [47, 53] on p "Settings" at bounding box center [50, 52] width 22 height 8
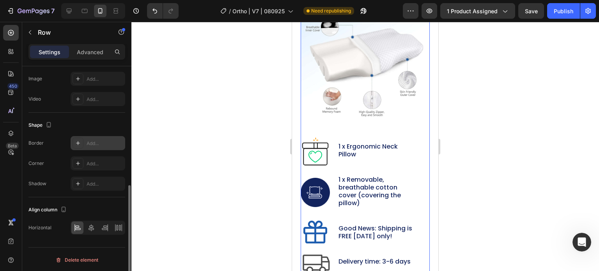
scroll to position [17, 0]
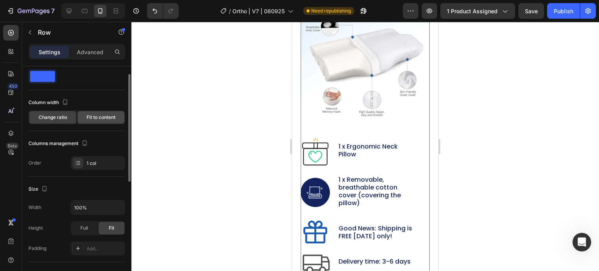
click at [88, 115] on span "Fit to content" at bounding box center [101, 117] width 29 height 7
click at [62, 117] on span "Change ratio" at bounding box center [53, 117] width 28 height 7
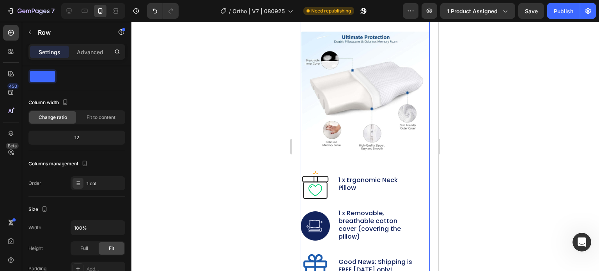
scroll to position [3425, 0]
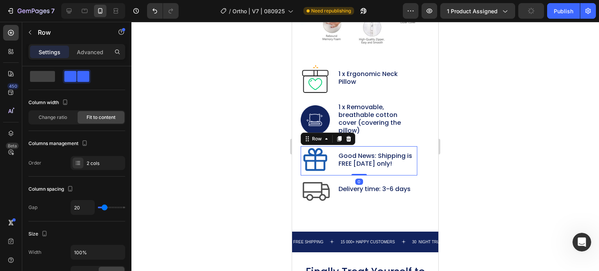
click at [396, 146] on div "Good News: Shipping is FREE [DATE] only! Text Block" at bounding box center [378, 160] width 80 height 29
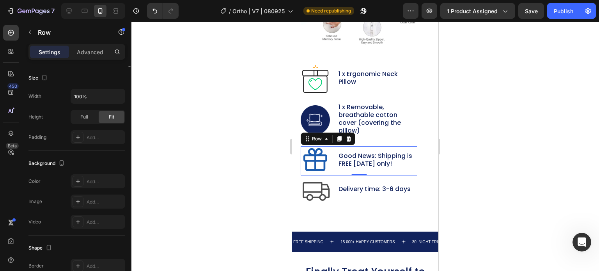
scroll to position [56, 0]
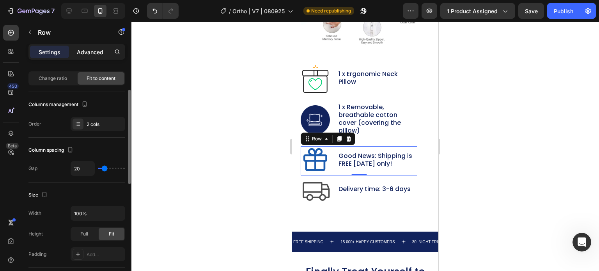
click at [89, 57] on div "Advanced" at bounding box center [90, 52] width 39 height 12
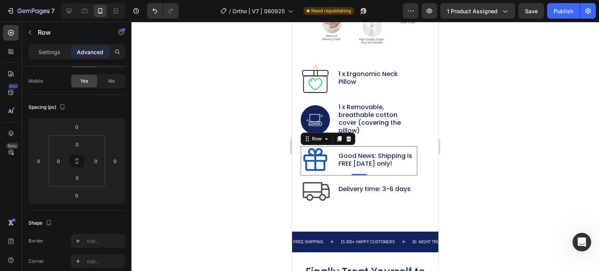
click at [90, 48] on p "Advanced" at bounding box center [90, 52] width 27 height 8
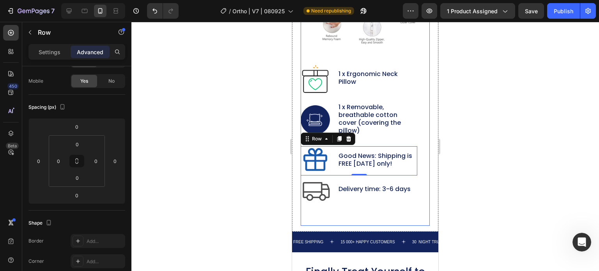
click at [308, 200] on div "Package Contents Heading Image Image 1 x Ergonomic Neck Pillow Text Block Row I…" at bounding box center [365, 57] width 129 height 338
click at [301, 207] on div "Package Contents Heading Image Image 1 x Ergonomic Neck Pillow Text Block Row I…" at bounding box center [365, 57] width 129 height 338
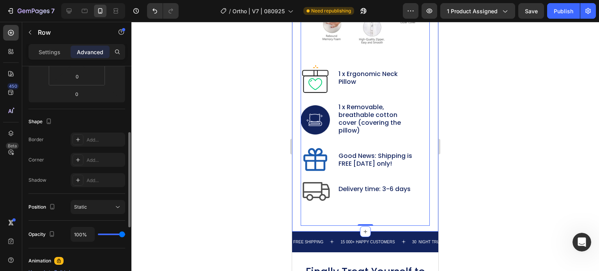
scroll to position [119, 0]
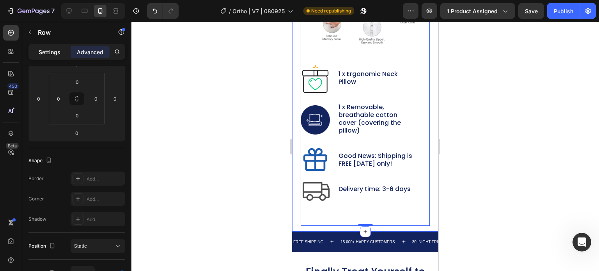
click at [51, 57] on div "Settings" at bounding box center [49, 52] width 39 height 12
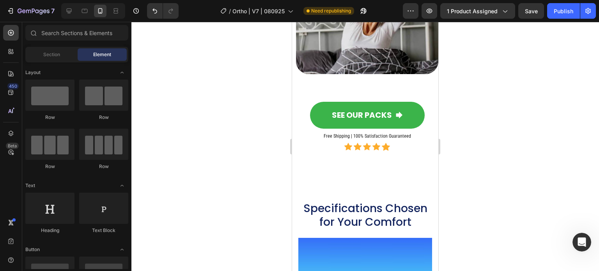
scroll to position [1110, 0]
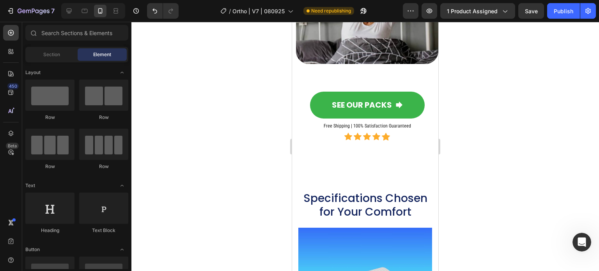
drag, startPoint x: 435, startPoint y: 135, endPoint x: 741, endPoint y: 90, distance: 308.9
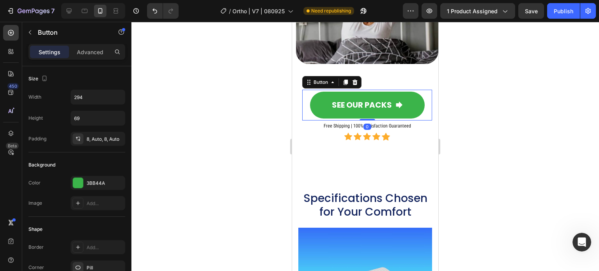
click at [423, 107] on div "SEE OUR PACKS Button 0" at bounding box center [367, 105] width 130 height 31
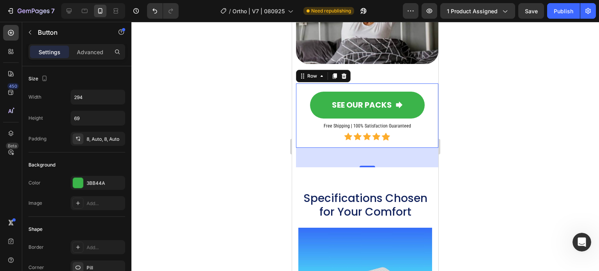
click at [427, 106] on div "SEE OUR PACKS Button Free Shipping | 100% Satisfaction Guaranteed Heading Icon …" at bounding box center [367, 115] width 142 height 65
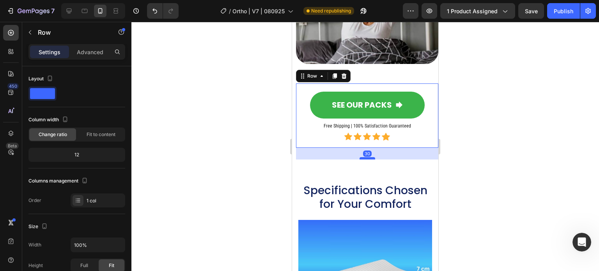
drag, startPoint x: 365, startPoint y: 160, endPoint x: 367, endPoint y: 152, distance: 8.1
click at [367, 157] on div at bounding box center [367, 158] width 16 height 2
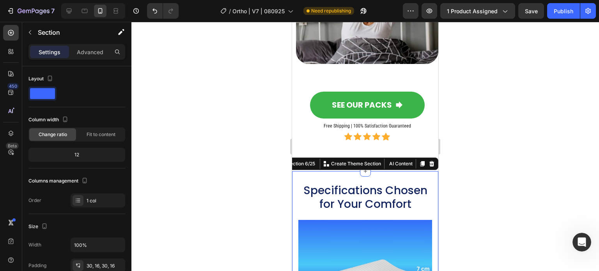
click at [478, 177] on div at bounding box center [364, 146] width 467 height 249
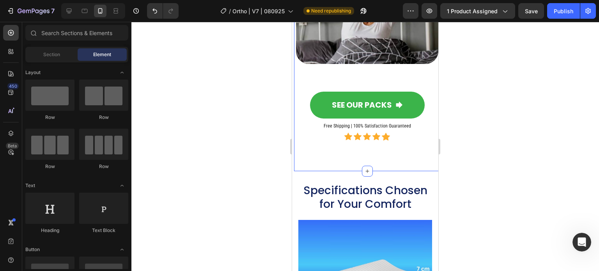
click at [397, 154] on div "Discover the Benefits of this Pillow in Video Heading Video SEE OUR PACKS Butto…" at bounding box center [367, 25] width 146 height 293
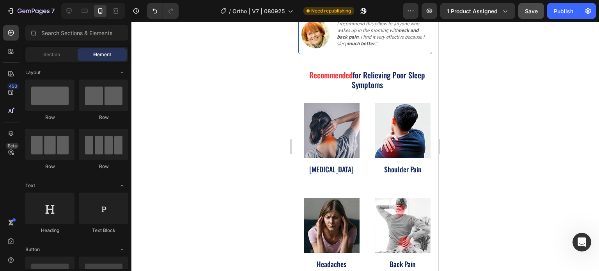
scroll to position [0, 0]
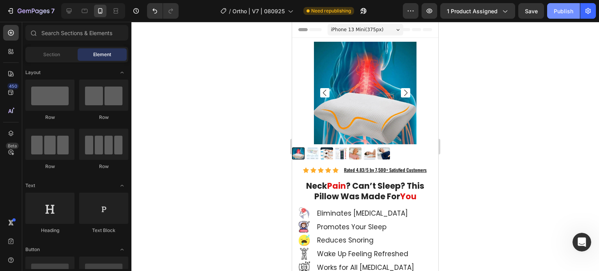
click at [554, 13] on div "Publish" at bounding box center [563, 11] width 19 height 8
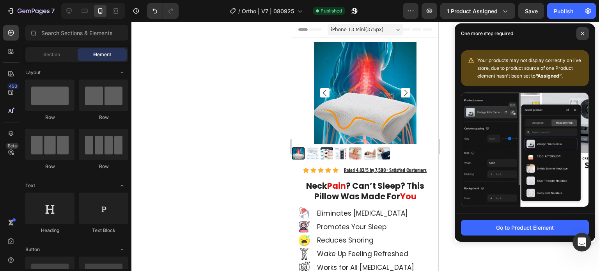
click at [582, 36] on span at bounding box center [582, 33] width 12 height 12
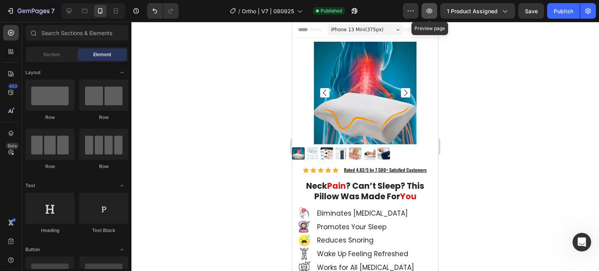
click at [428, 7] on icon "button" at bounding box center [429, 11] width 8 height 8
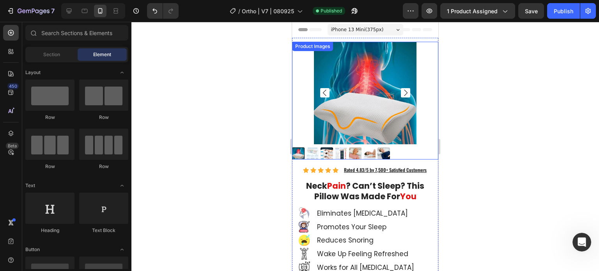
click at [306, 47] on div "Product Images" at bounding box center [313, 46] width 38 height 7
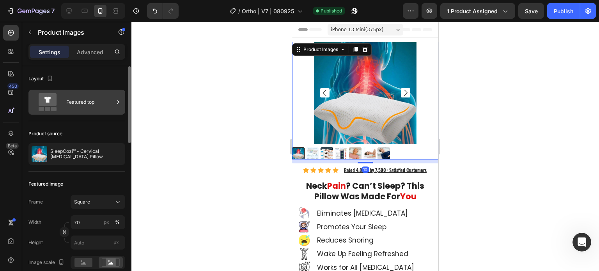
click at [117, 99] on icon at bounding box center [118, 102] width 8 height 8
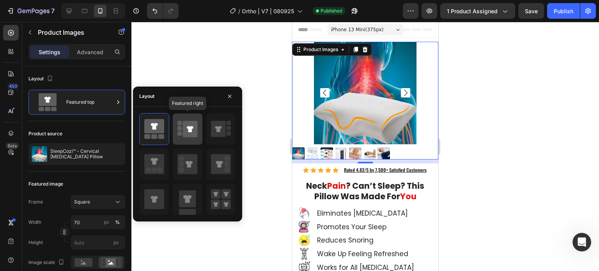
click at [189, 128] on icon at bounding box center [190, 129] width 7 height 6
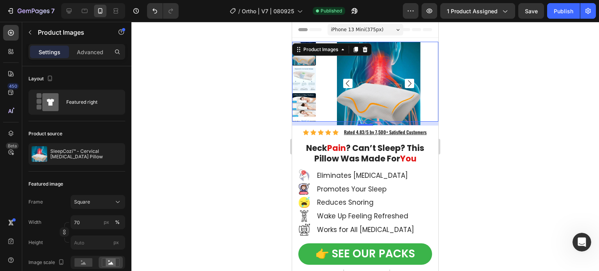
click at [273, 109] on div at bounding box center [364, 146] width 467 height 249
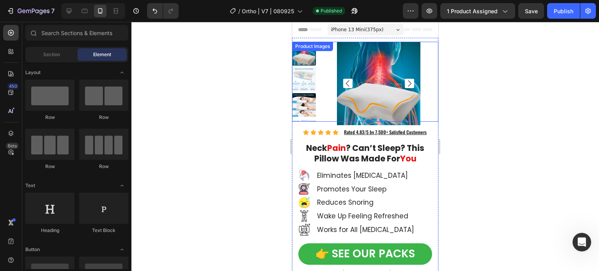
click at [327, 91] on div at bounding box center [378, 83] width 119 height 83
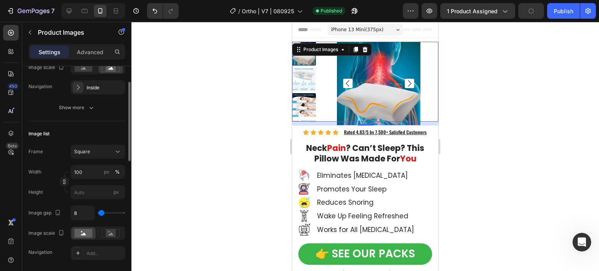
scroll to position [78, 0]
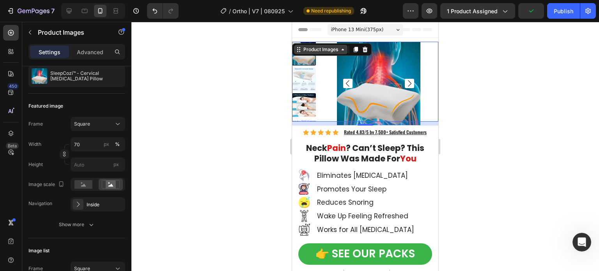
click at [317, 51] on div "Product Images" at bounding box center [321, 49] width 38 height 7
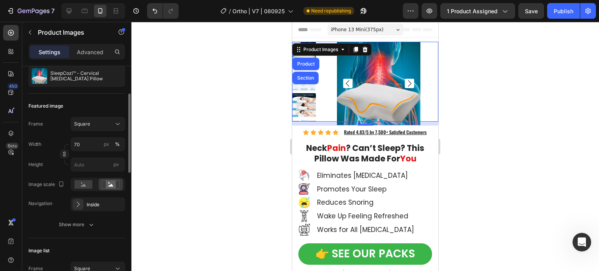
scroll to position [0, 0]
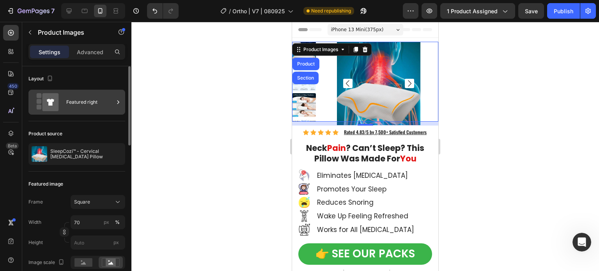
click at [106, 101] on div "Featured right" at bounding box center [90, 102] width 48 height 18
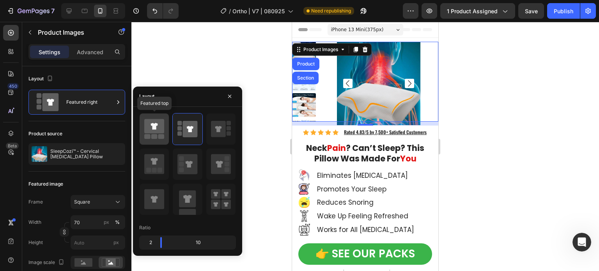
click at [156, 129] on icon at bounding box center [153, 126] width 7 height 7
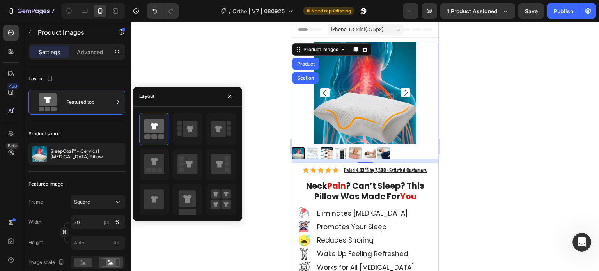
click at [401, 147] on div at bounding box center [365, 153] width 146 height 12
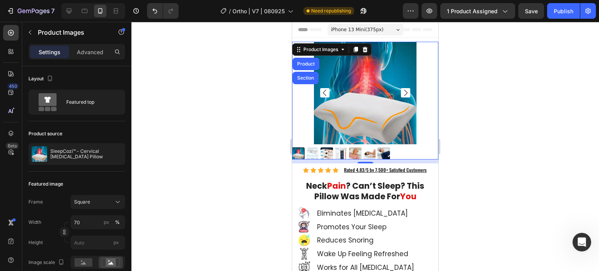
click at [394, 152] on div at bounding box center [365, 153] width 146 height 12
click at [246, 143] on div at bounding box center [364, 146] width 467 height 249
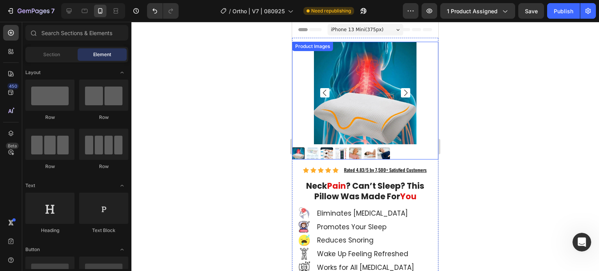
click at [302, 142] on div at bounding box center [365, 101] width 146 height 118
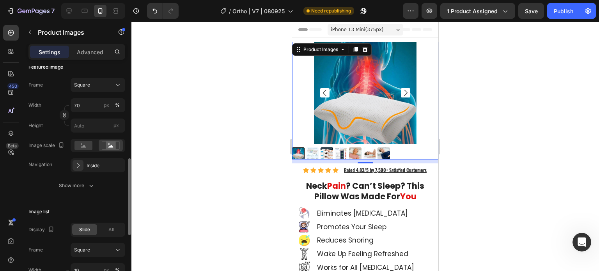
scroll to position [156, 0]
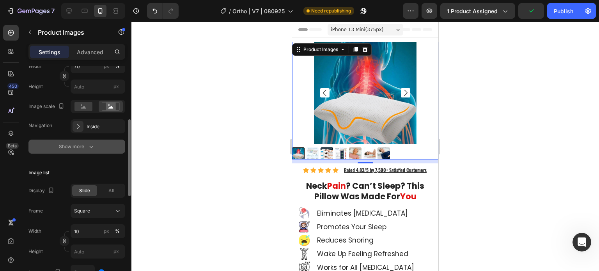
click at [89, 143] on icon "button" at bounding box center [91, 147] width 8 height 8
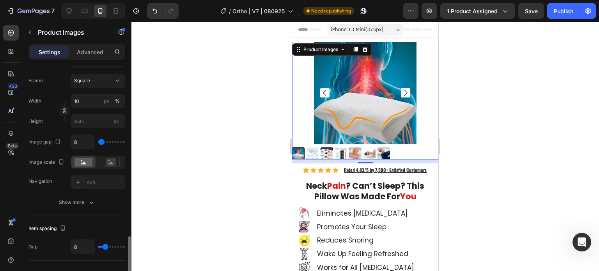
scroll to position [507, 0]
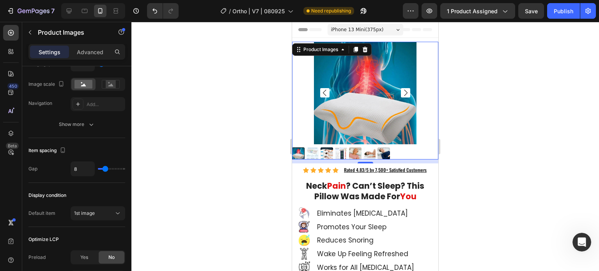
click at [426, 74] on div at bounding box center [365, 93] width 146 height 103
click at [226, 86] on div at bounding box center [364, 146] width 467 height 249
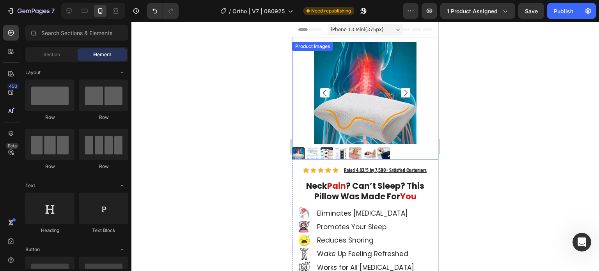
click at [403, 151] on div at bounding box center [365, 153] width 146 height 12
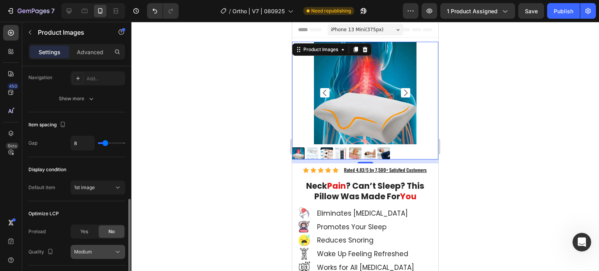
scroll to position [441, 0]
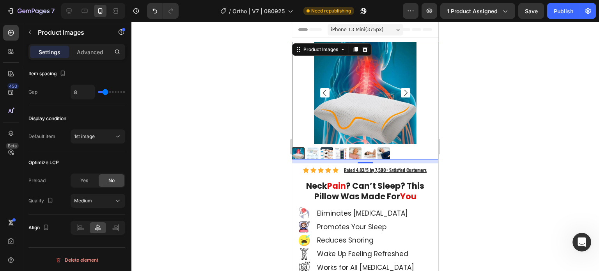
click at [408, 147] on div at bounding box center [365, 153] width 146 height 12
click at [224, 121] on div at bounding box center [364, 146] width 467 height 249
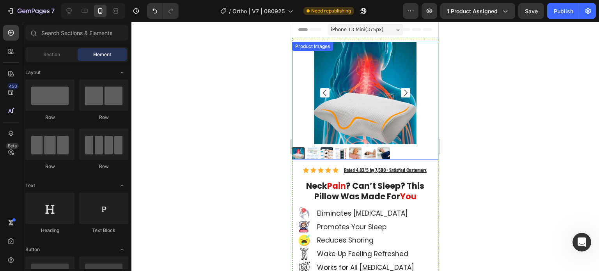
click at [337, 125] on img at bounding box center [365, 93] width 103 height 103
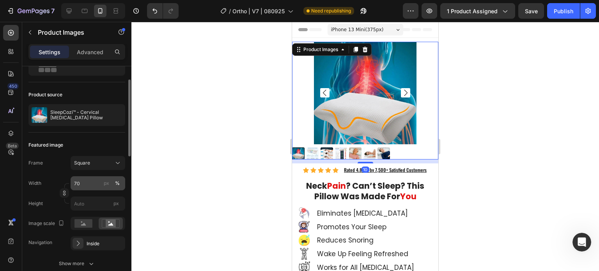
scroll to position [78, 0]
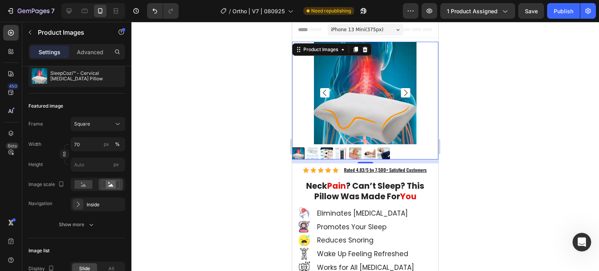
click at [298, 142] on div at bounding box center [365, 101] width 146 height 118
click at [413, 115] on div at bounding box center [365, 93] width 146 height 103
click at [390, 150] on div at bounding box center [365, 153] width 146 height 12
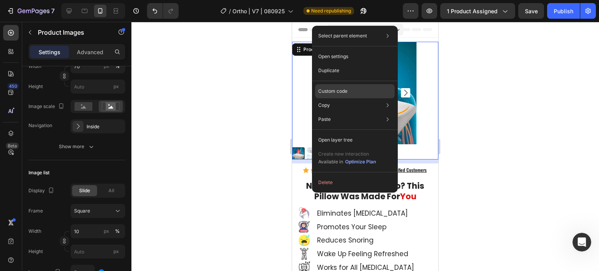
click at [358, 112] on div "Custom code" at bounding box center [355, 119] width 80 height 14
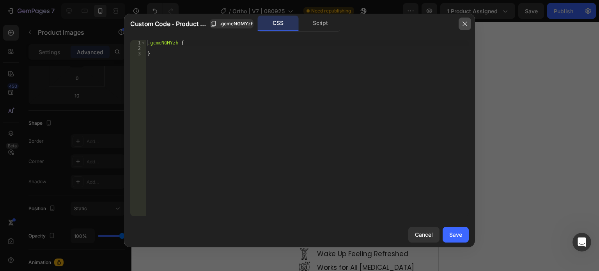
click at [465, 23] on icon "button" at bounding box center [464, 23] width 4 height 4
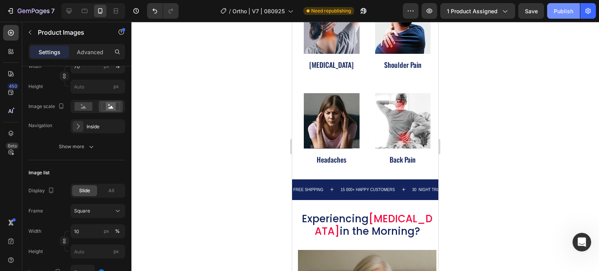
scroll to position [351, 0]
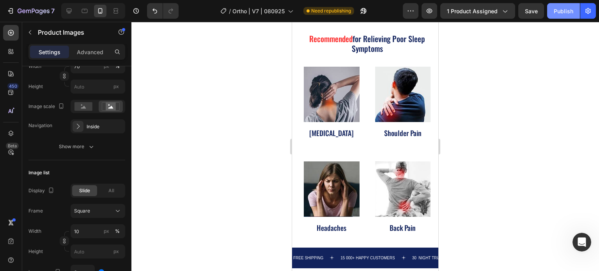
click at [556, 7] on div "Publish" at bounding box center [563, 11] width 19 height 8
click at [565, 13] on div "Publish" at bounding box center [563, 11] width 19 height 8
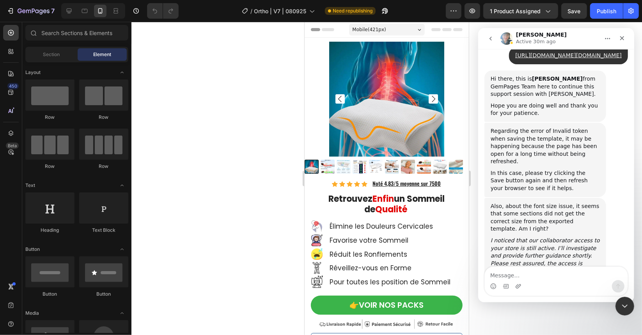
click at [215, 235] on div at bounding box center [386, 178] width 510 height 313
click at [553, 275] on textarea "Message…" at bounding box center [555, 273] width 143 height 13
type textarea "Another bug"
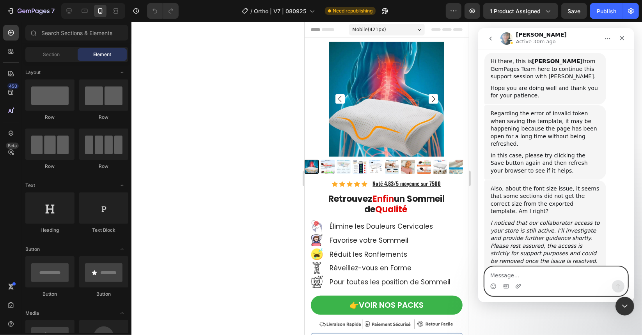
paste textarea "Message…"
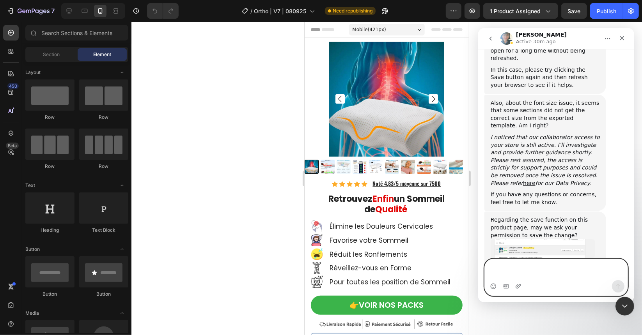
scroll to position [7388, 0]
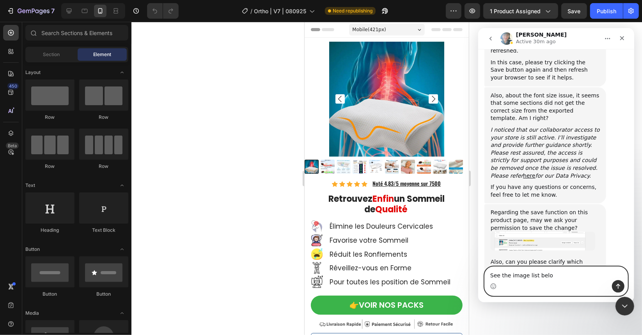
type textarea "See the image list below"
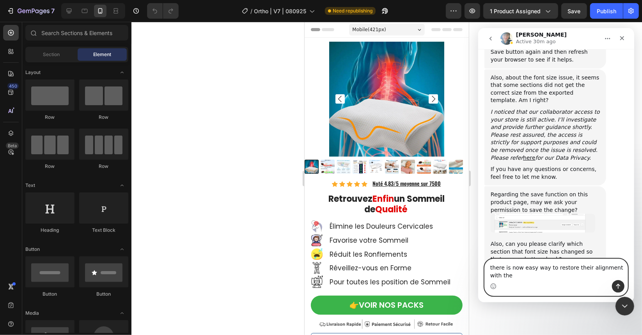
scroll to position [7414, 0]
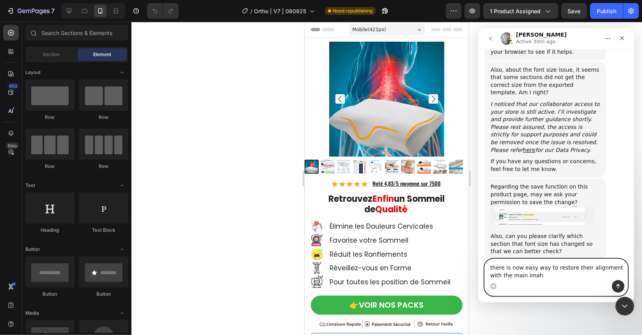
type textarea "there is now easy way to restore their alignment with the main imahe"
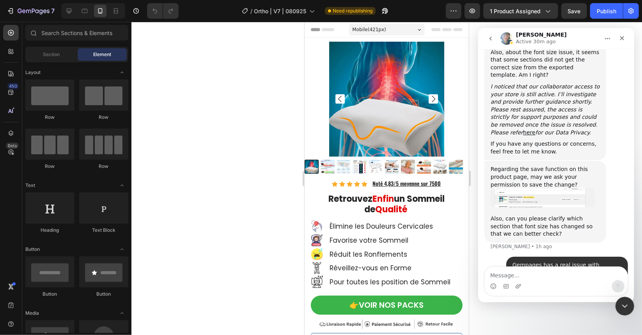
click at [484, 267] on div "Intercom messenger" at bounding box center [556, 281] width 156 height 30
click at [558, 273] on textarea "Message…" at bounding box center [555, 273] width 143 height 13
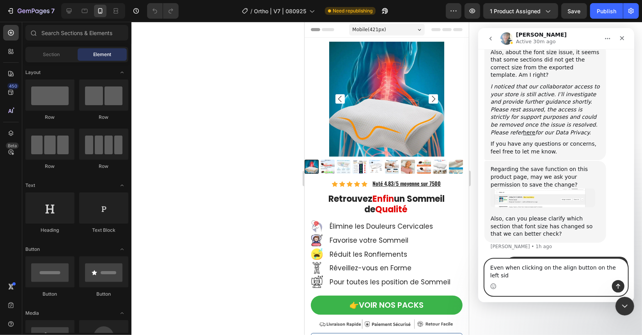
type textarea "Even when clicking on the align button on the left side"
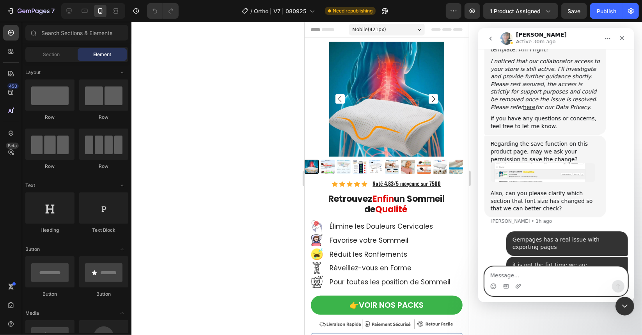
paste textarea "Message…"
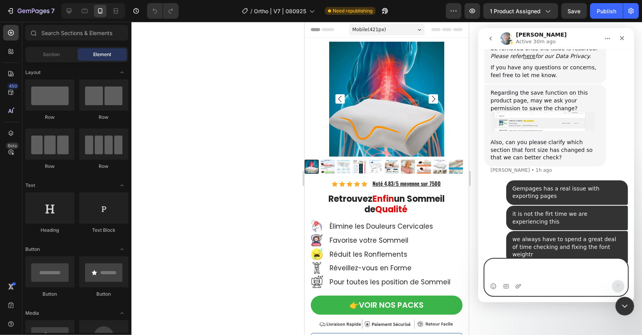
scroll to position [7517, 0]
